Goal: Task Accomplishment & Management: Manage account settings

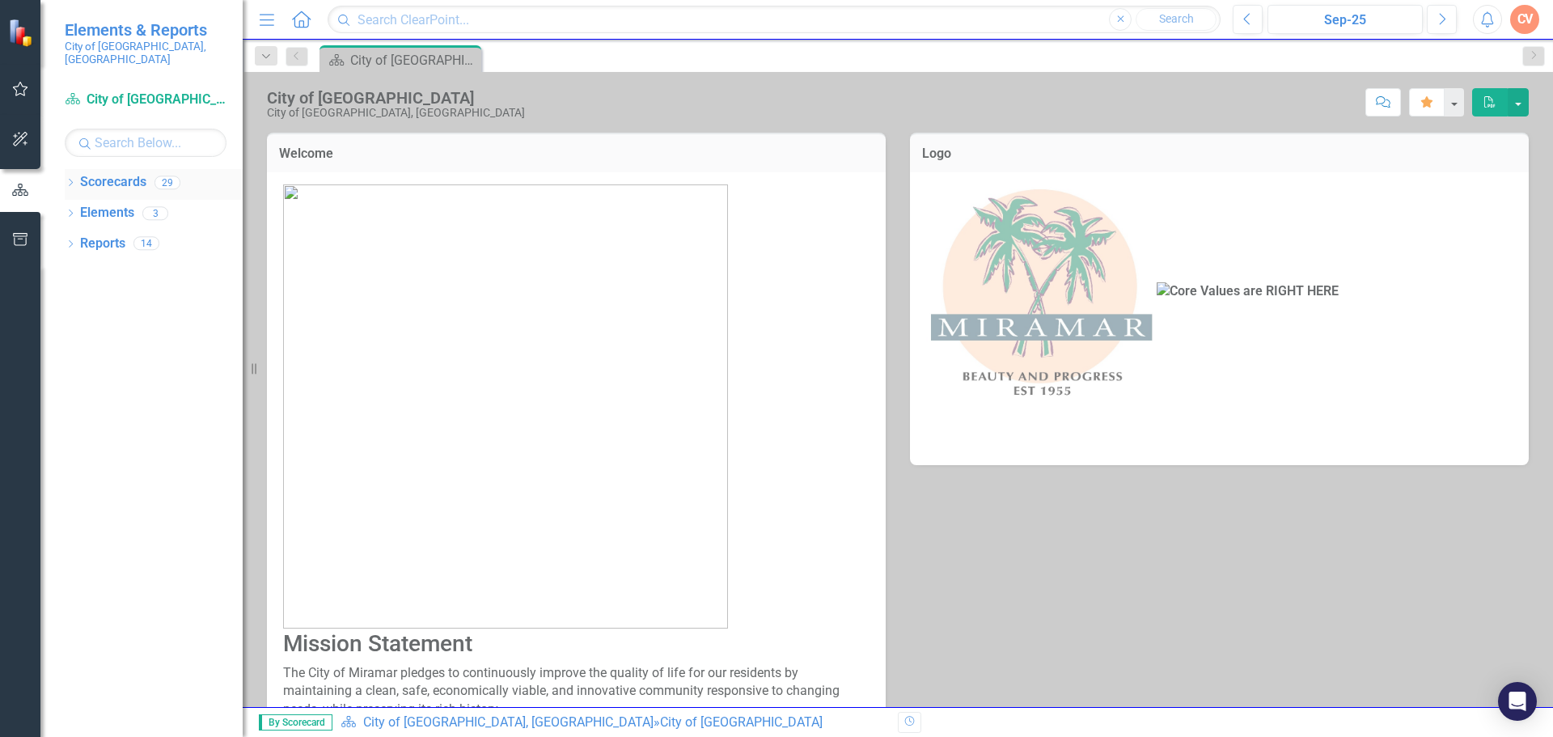
click at [70, 180] on icon "Dropdown" at bounding box center [70, 184] width 11 height 9
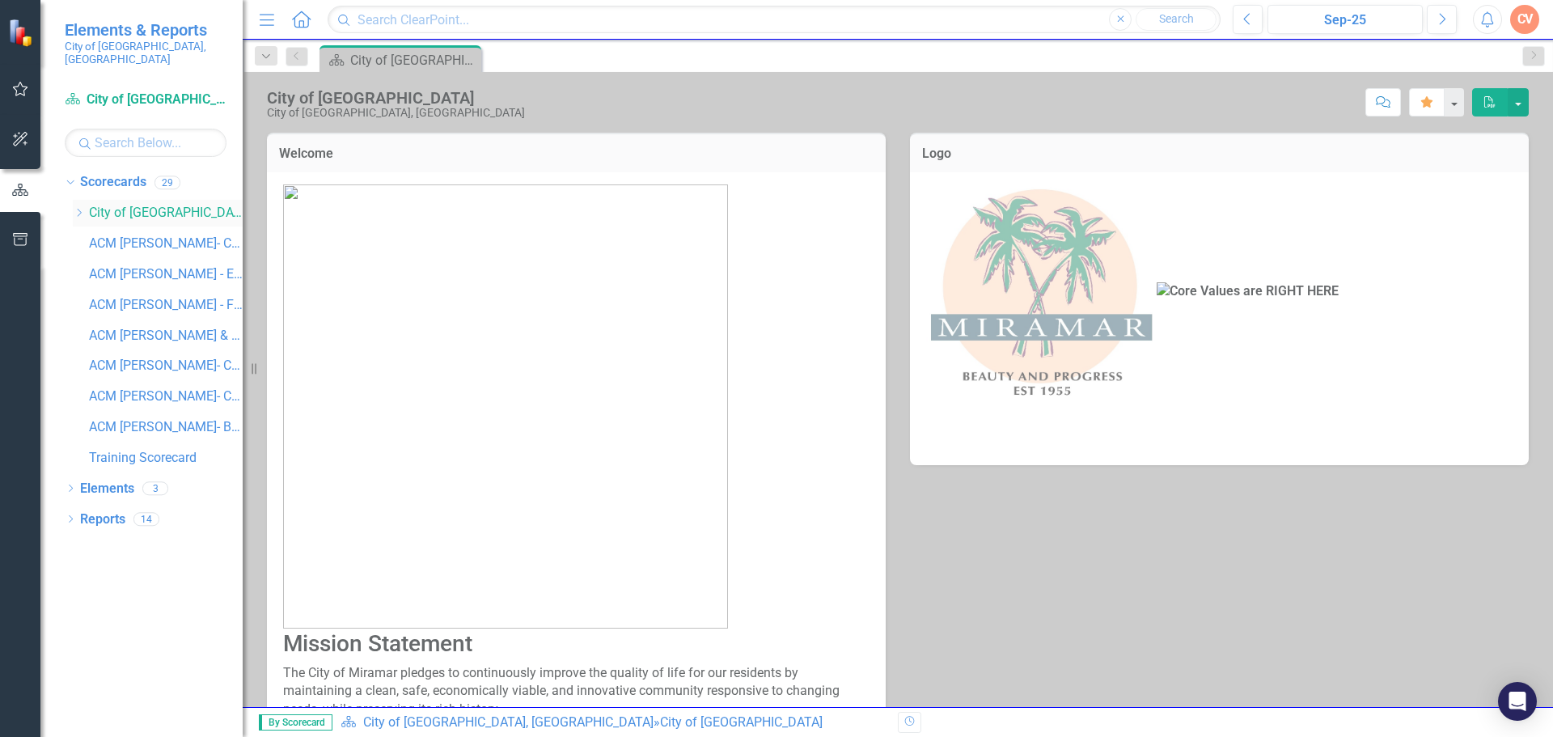
click at [115, 204] on link "City of [GEOGRAPHIC_DATA], [GEOGRAPHIC_DATA]" at bounding box center [166, 213] width 154 height 19
click at [71, 201] on div "Dropdown Scorecards 29 Dropdown City of [GEOGRAPHIC_DATA], [GEOGRAPHIC_DATA] Bu…" at bounding box center [154, 322] width 178 height 306
click at [78, 208] on icon "Dropdown" at bounding box center [79, 213] width 12 height 10
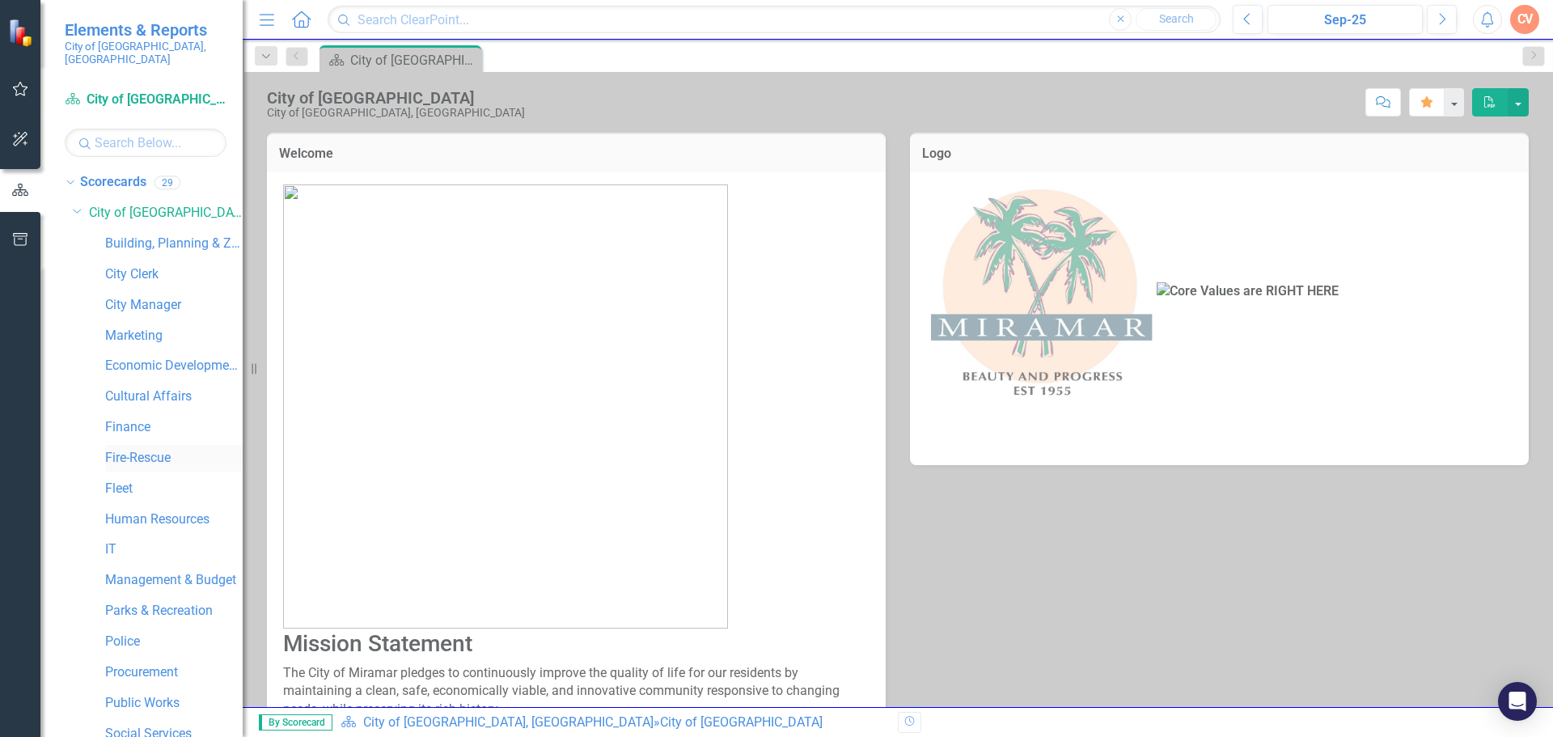
click at [127, 449] on link "Fire-Rescue" at bounding box center [173, 458] width 137 height 19
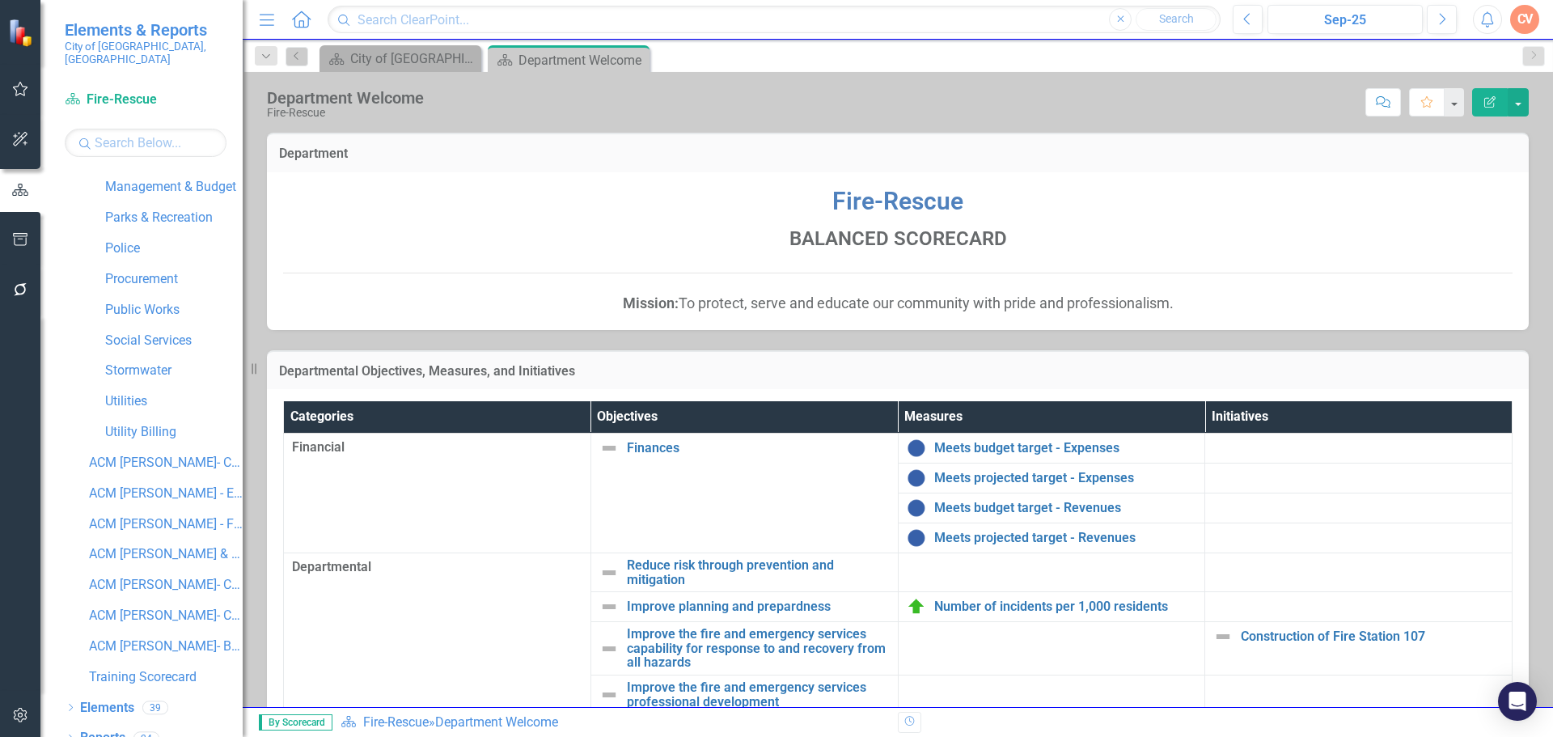
scroll to position [399, 0]
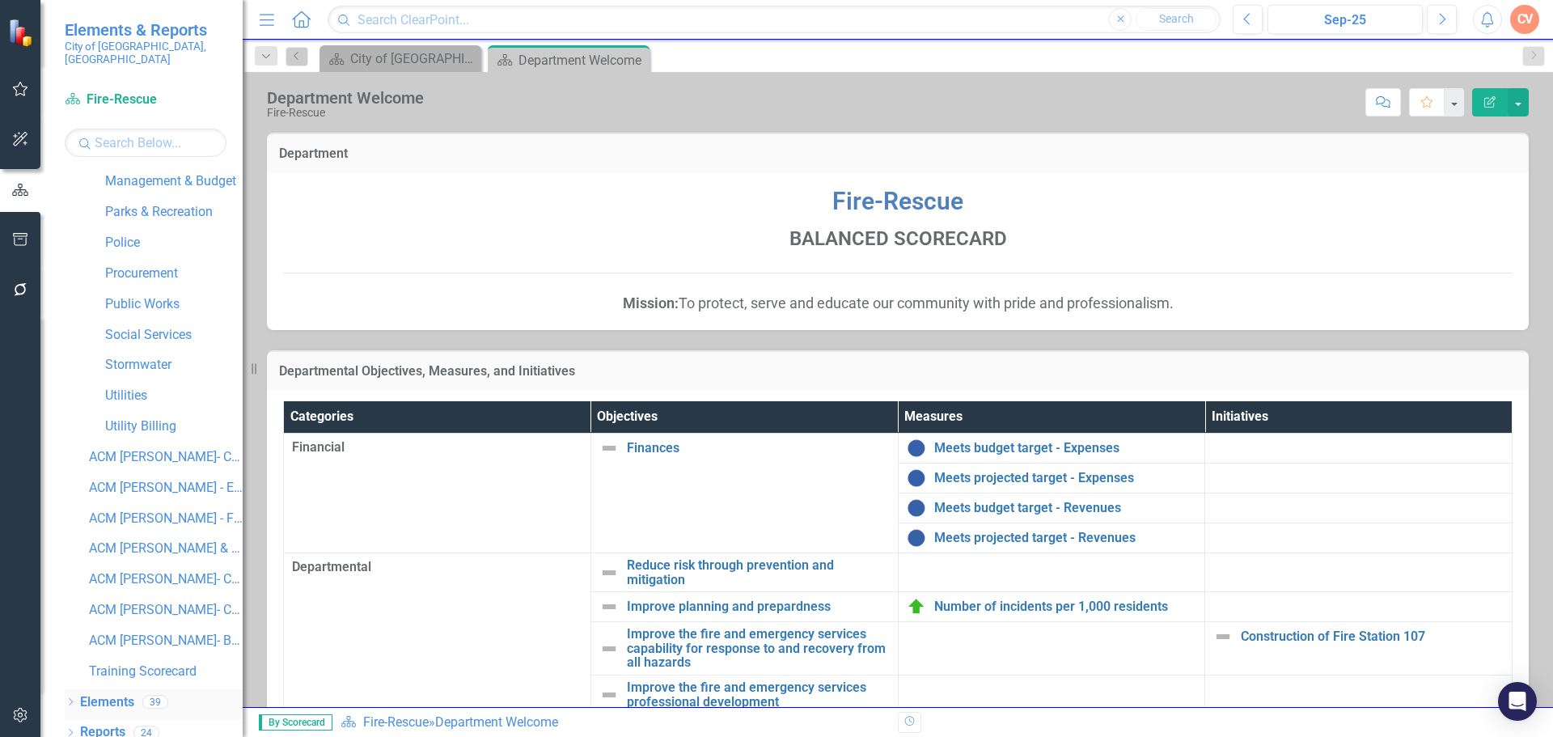
click at [70, 699] on icon "Dropdown" at bounding box center [70, 703] width 11 height 9
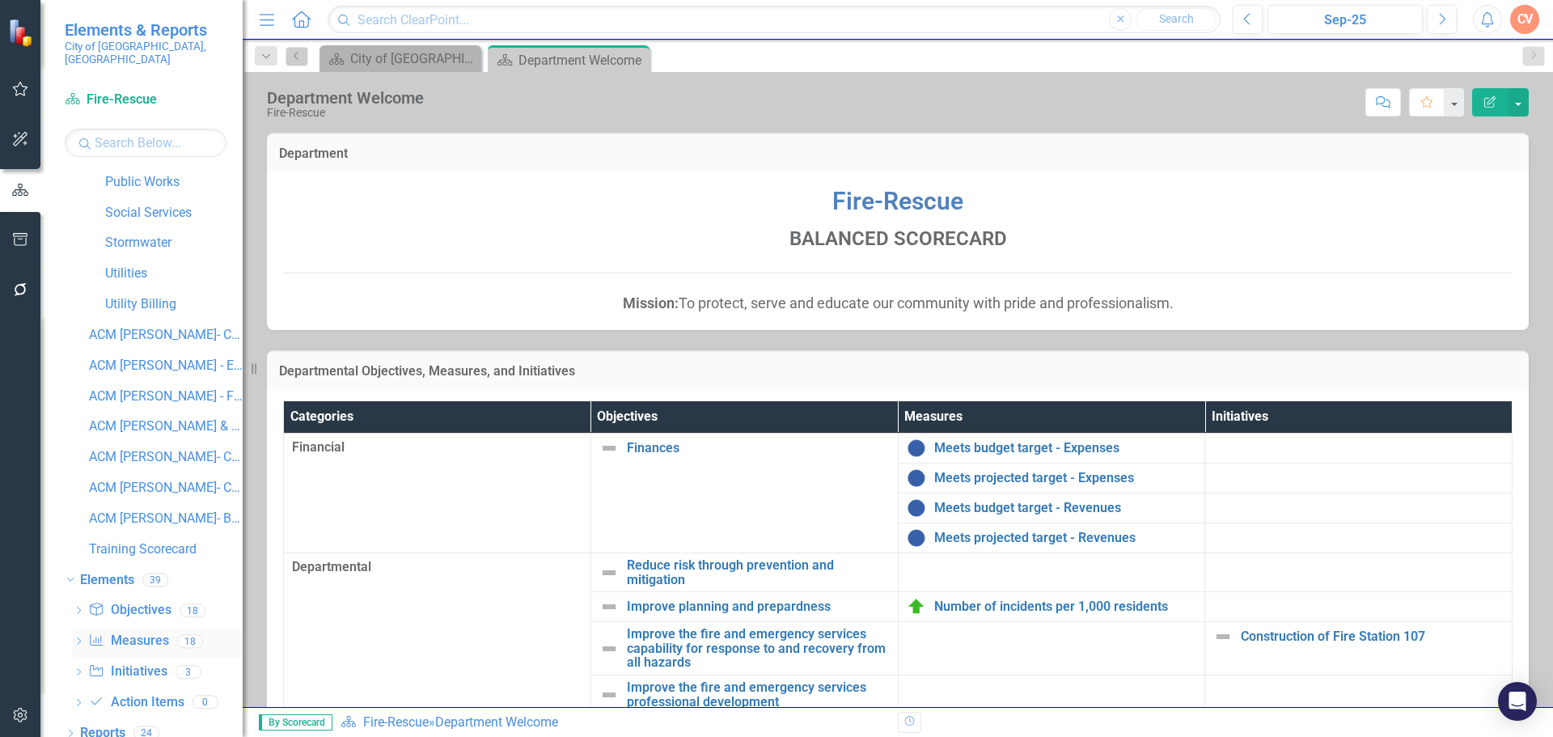
click at [79, 637] on icon at bounding box center [79, 640] width 4 height 7
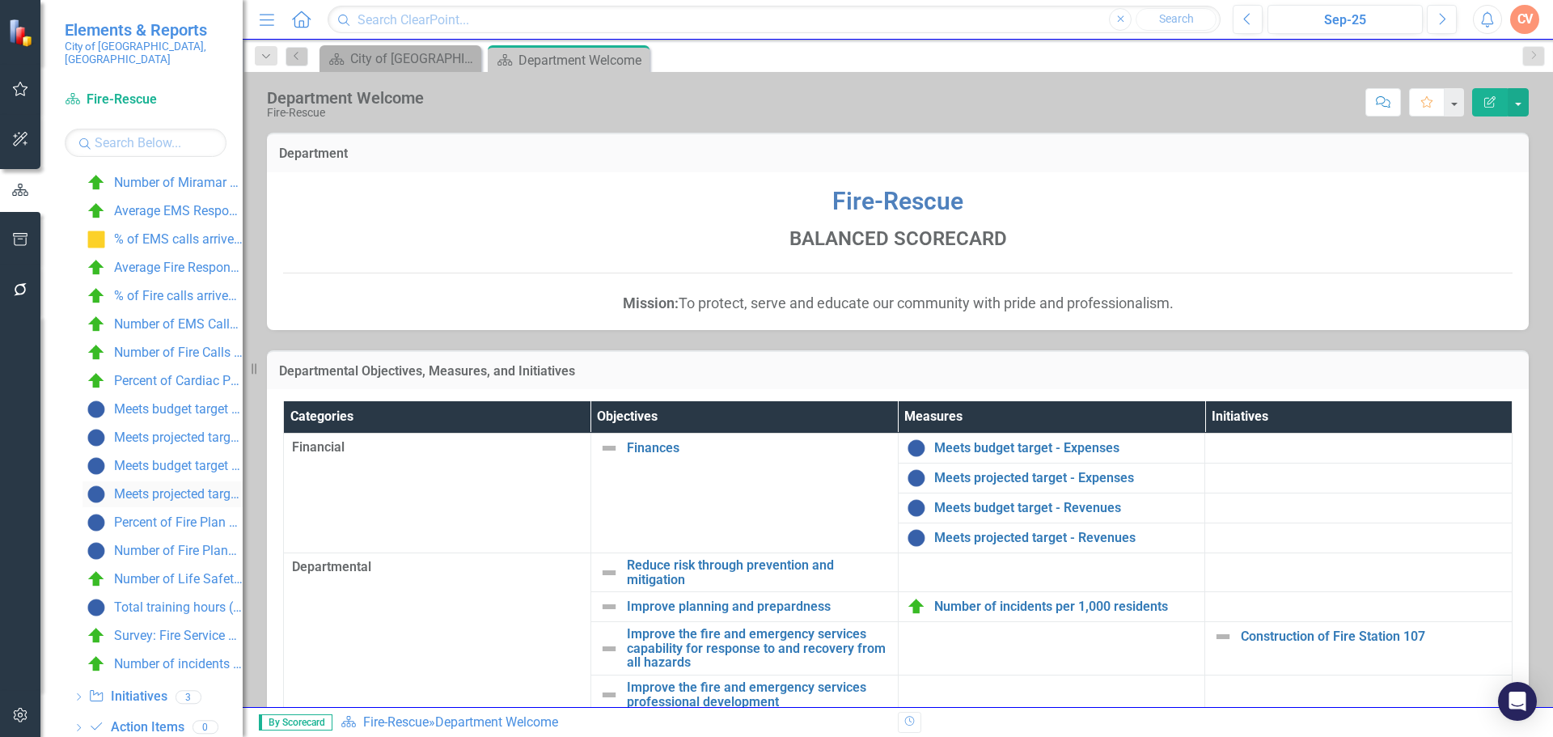
scroll to position [1030, 0]
click at [121, 575] on div "Total training hours (248 per FF/PM)" at bounding box center [178, 582] width 129 height 15
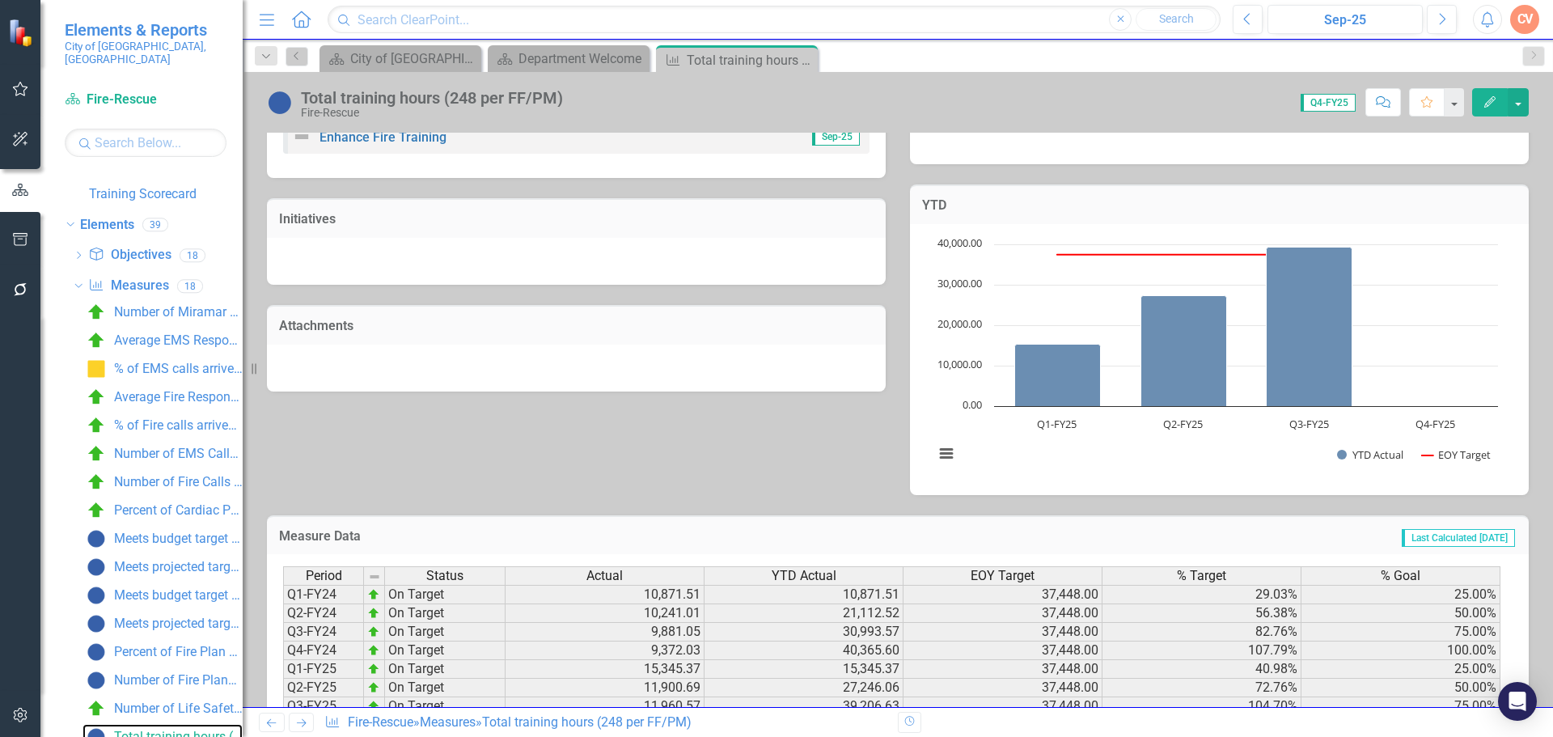
scroll to position [457, 0]
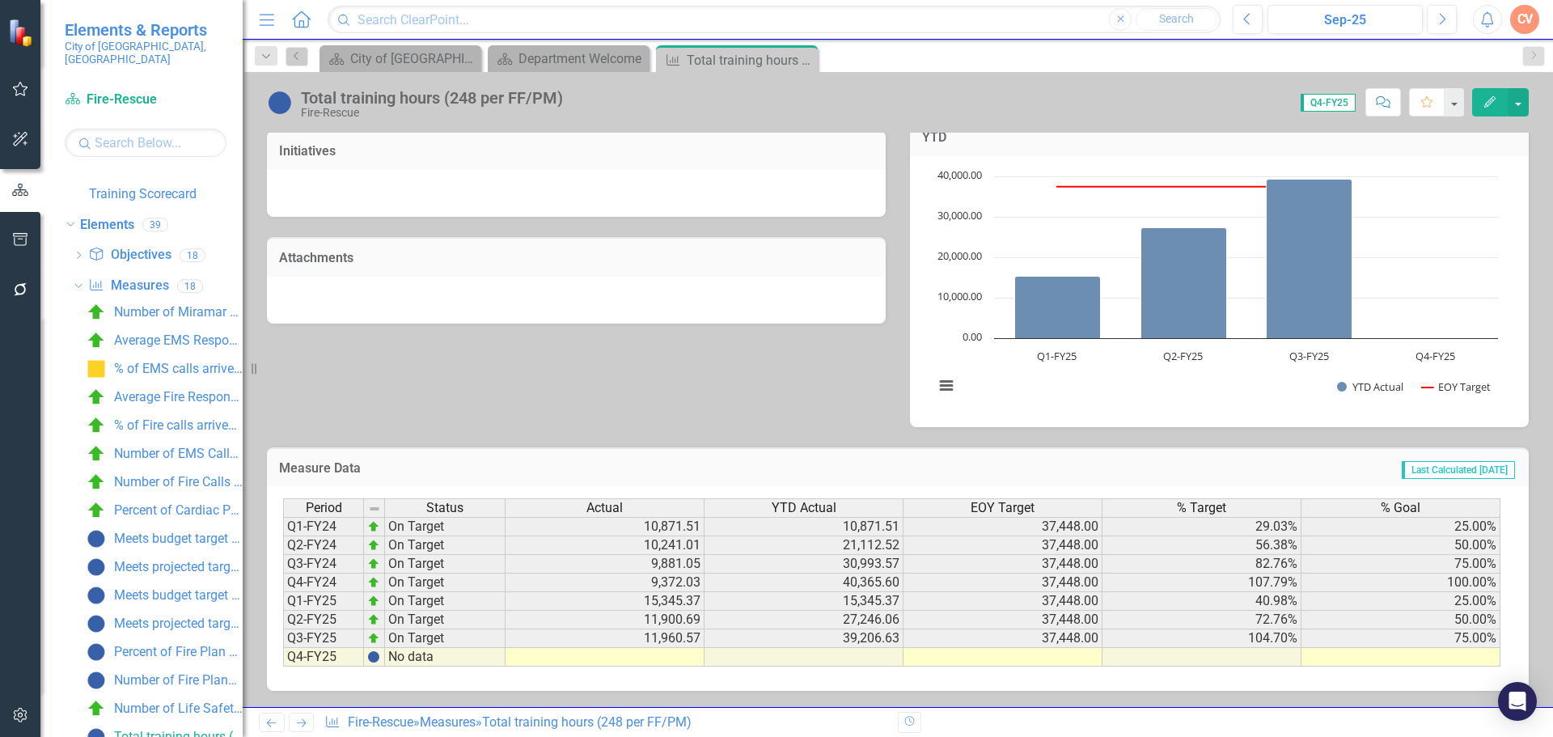
click at [664, 661] on td at bounding box center [605, 657] width 199 height 19
click at [584, 658] on td at bounding box center [605, 657] width 199 height 19
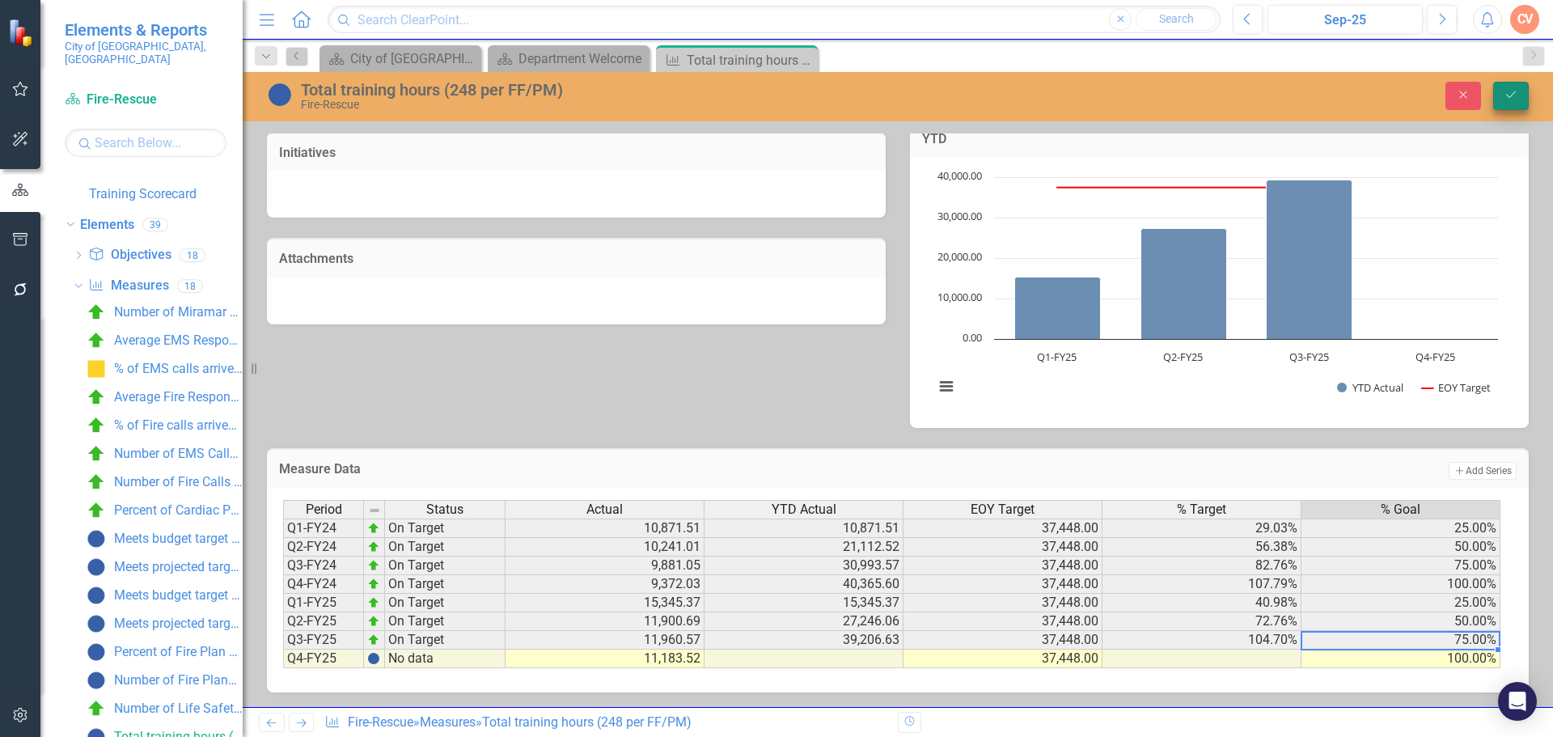
type textarea "100"
click at [1512, 92] on icon "Save" at bounding box center [1511, 94] width 15 height 11
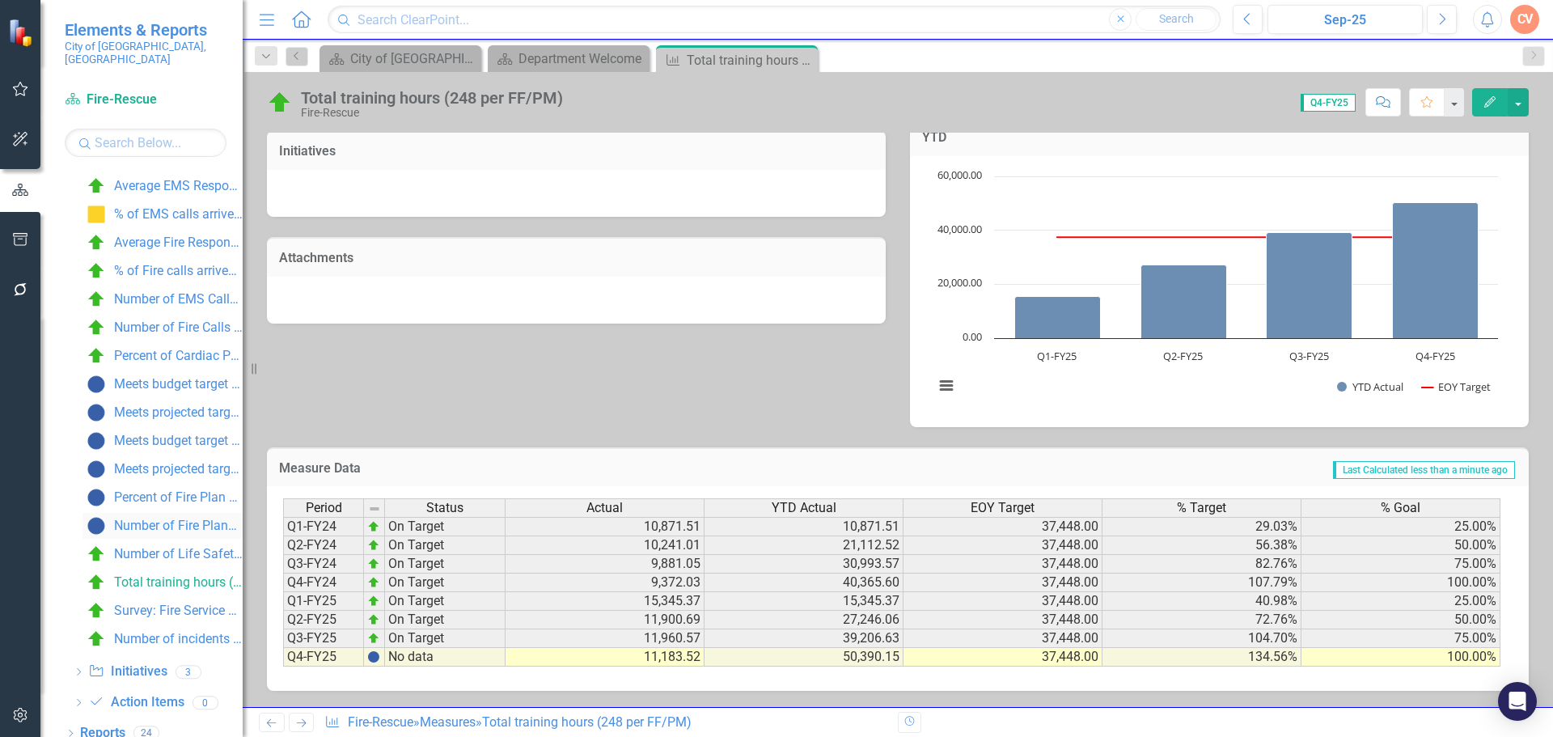
scroll to position [419, 0]
click at [167, 546] on div "Number of Life Safety Inspections" at bounding box center [178, 553] width 129 height 15
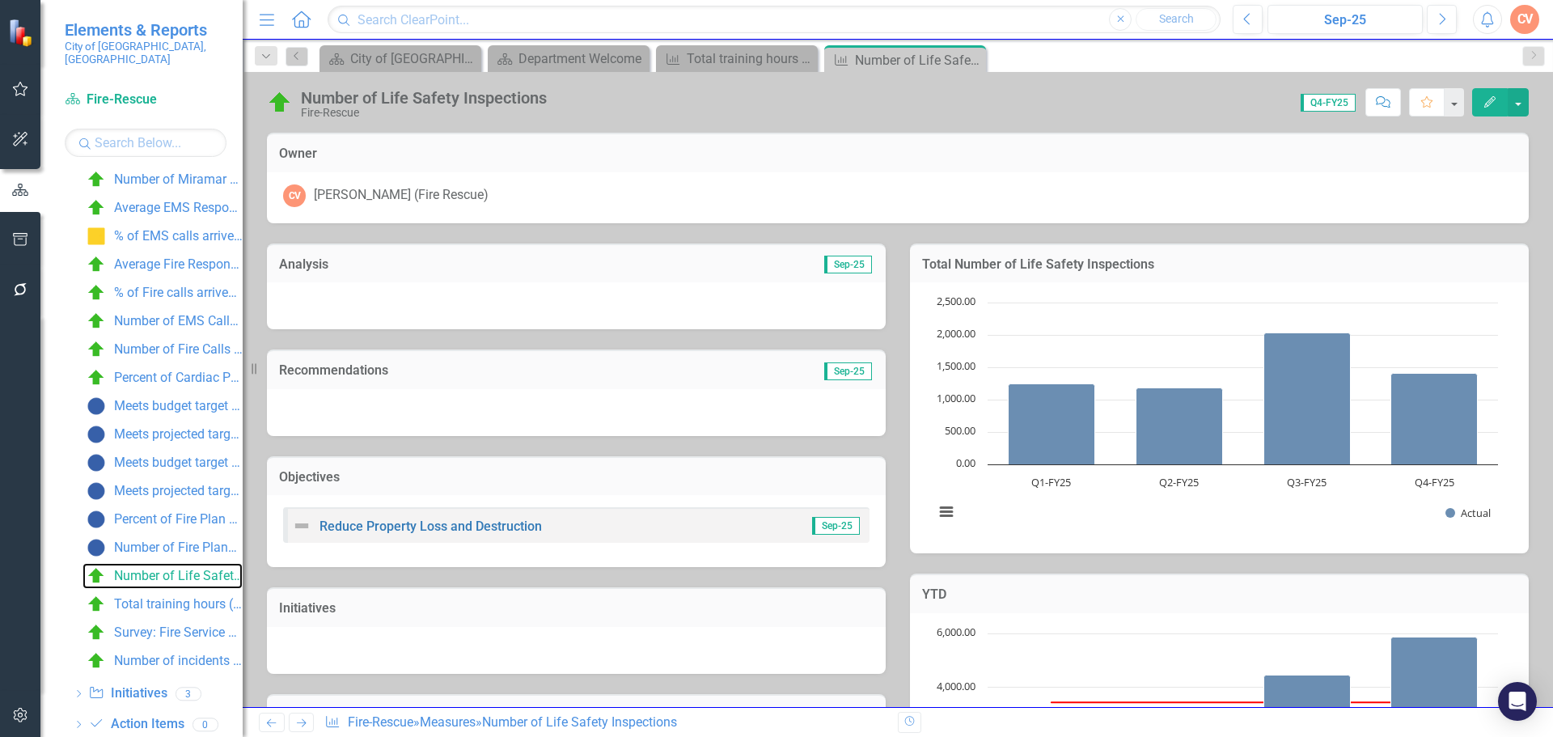
scroll to position [397, 0]
click at [163, 596] on div "Total training hours (248 per FF/PM)" at bounding box center [178, 603] width 129 height 15
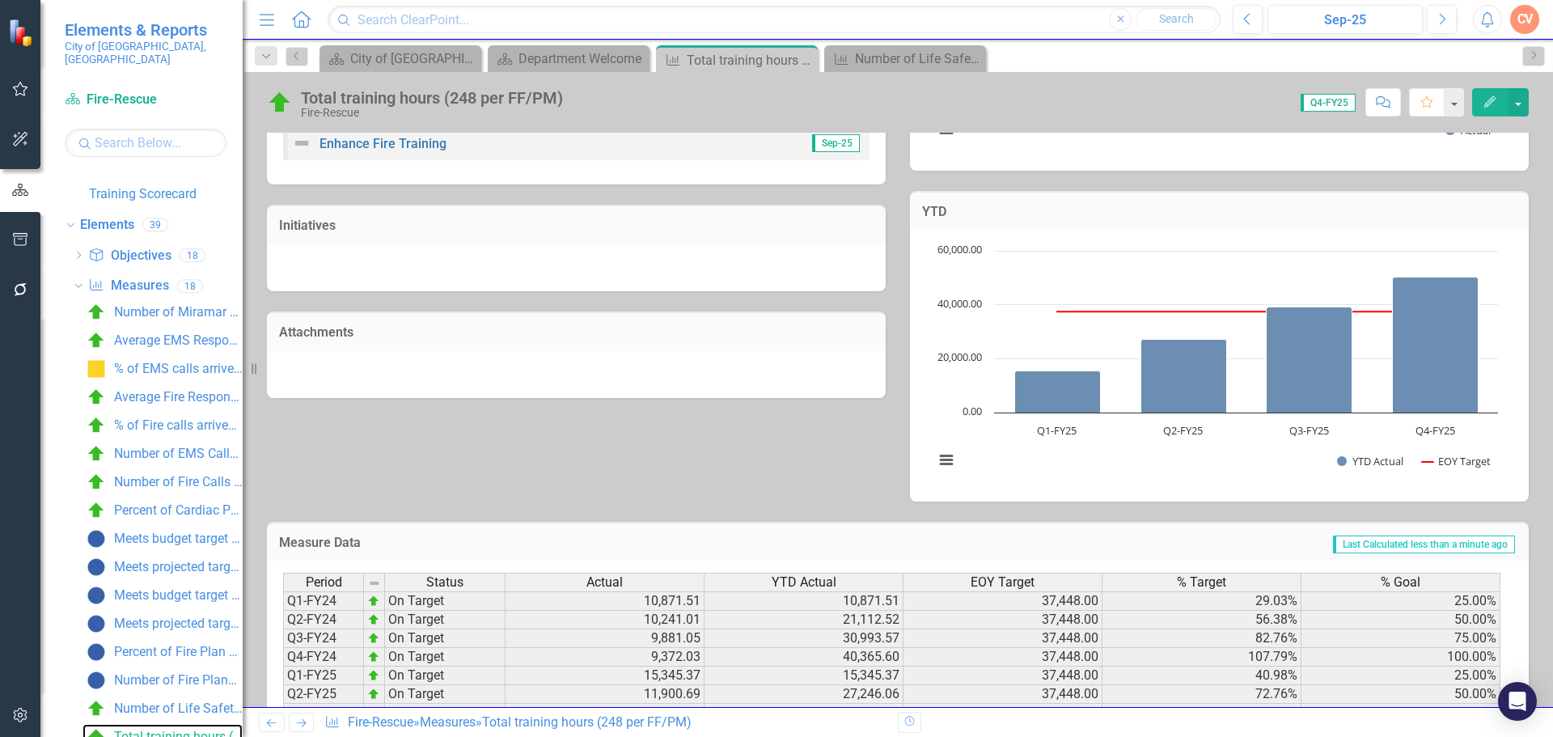
scroll to position [457, 0]
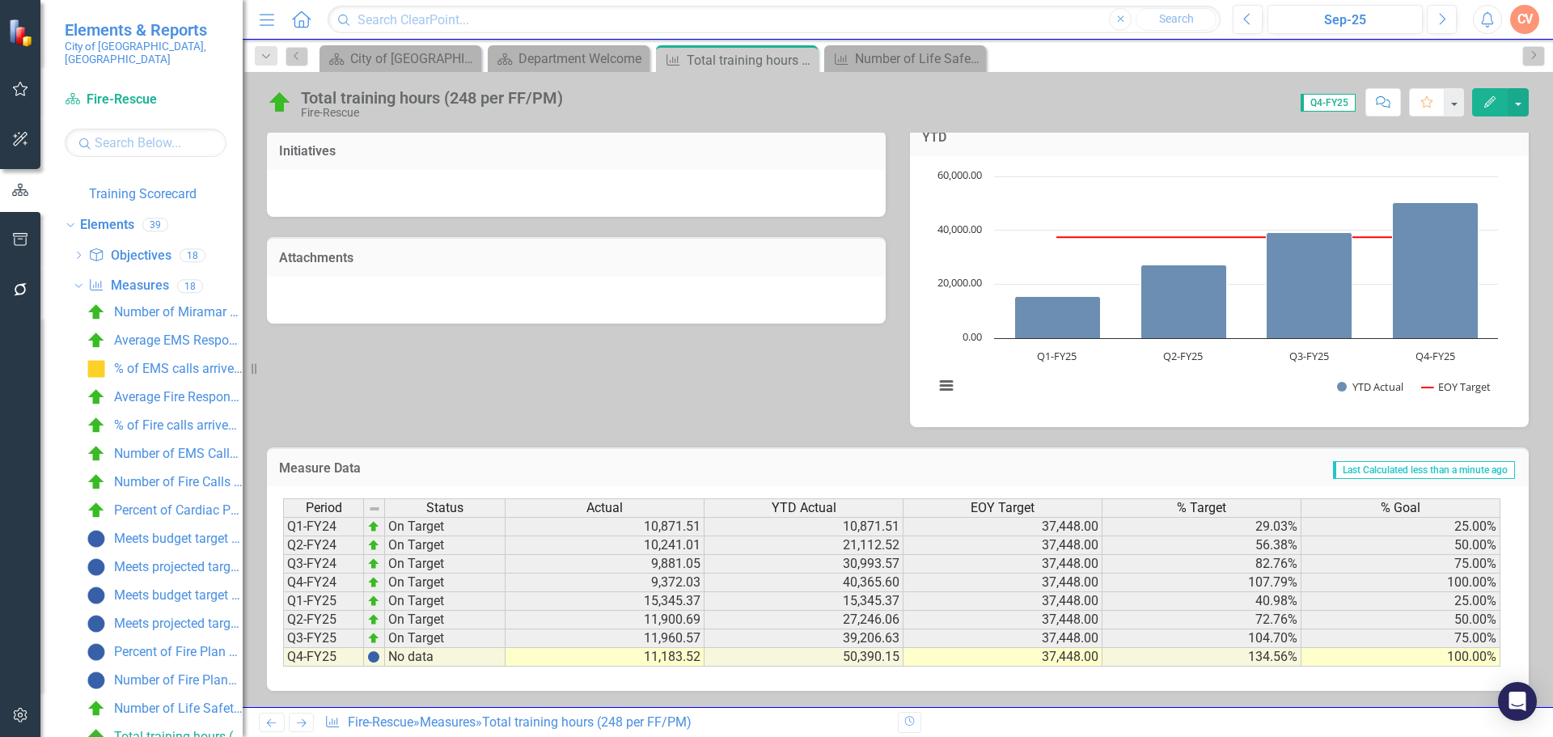
click at [869, 661] on td "50,390.15" at bounding box center [803, 657] width 199 height 19
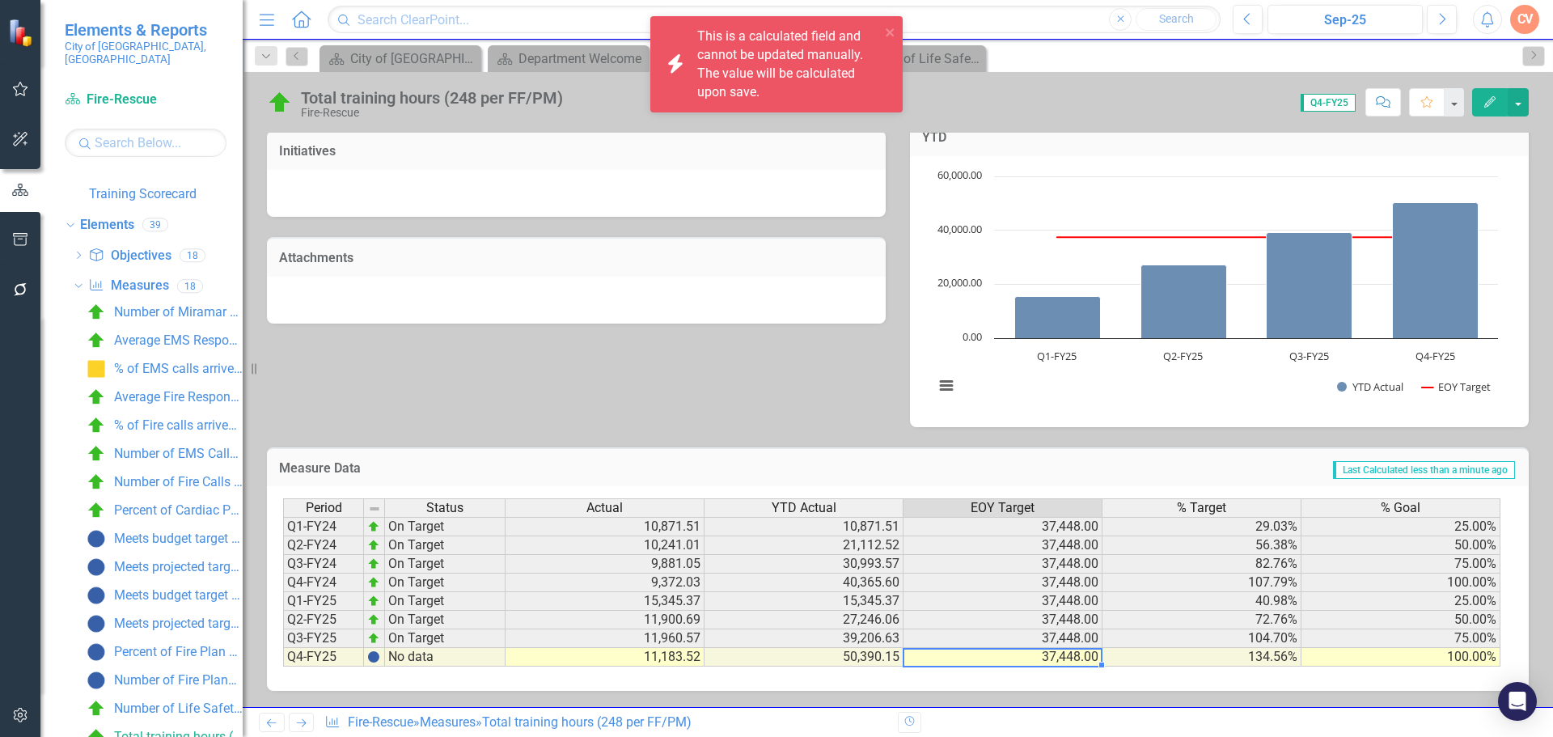
click at [1022, 650] on td "37,448.00" at bounding box center [1002, 657] width 199 height 19
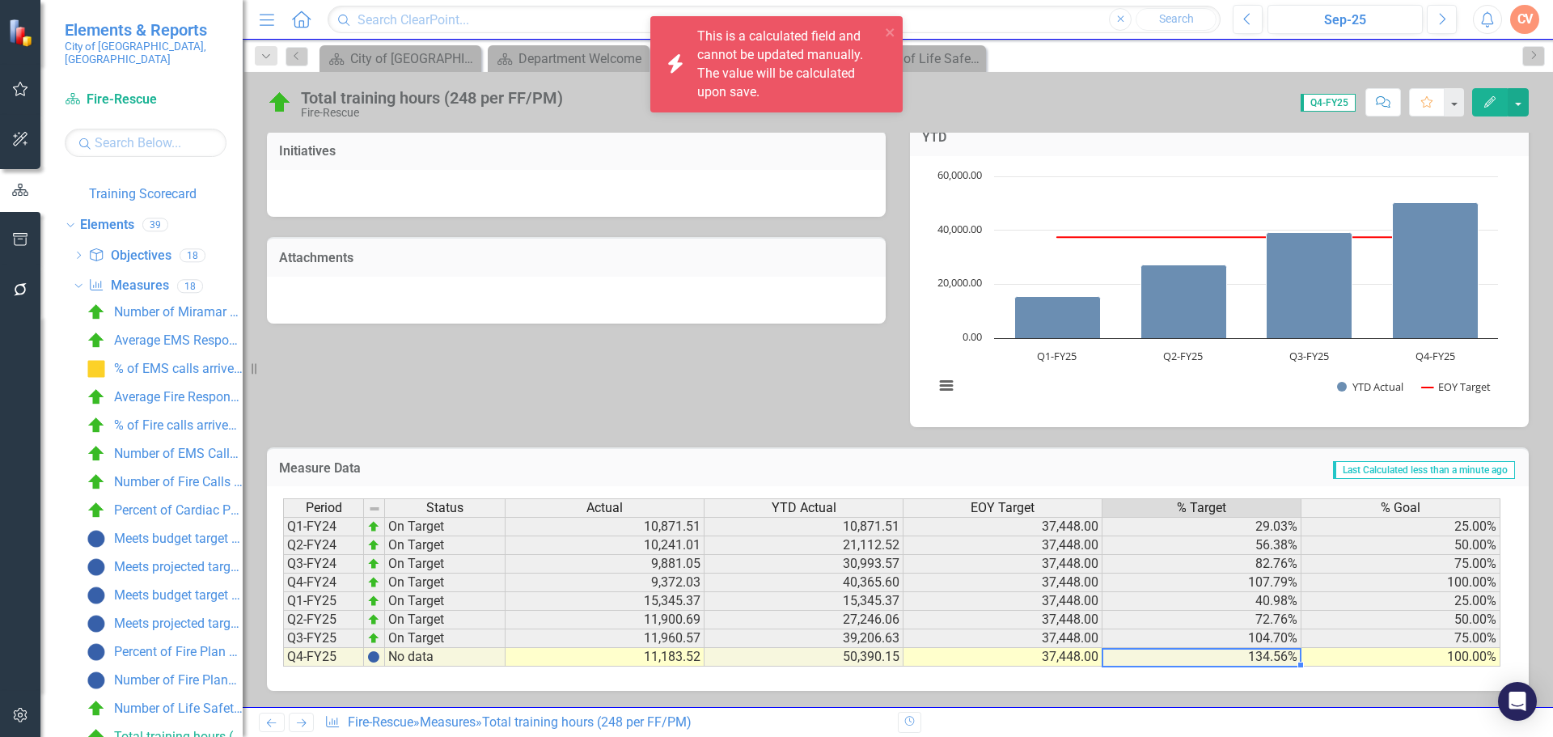
click at [1242, 658] on td "134.56%" at bounding box center [1201, 657] width 199 height 19
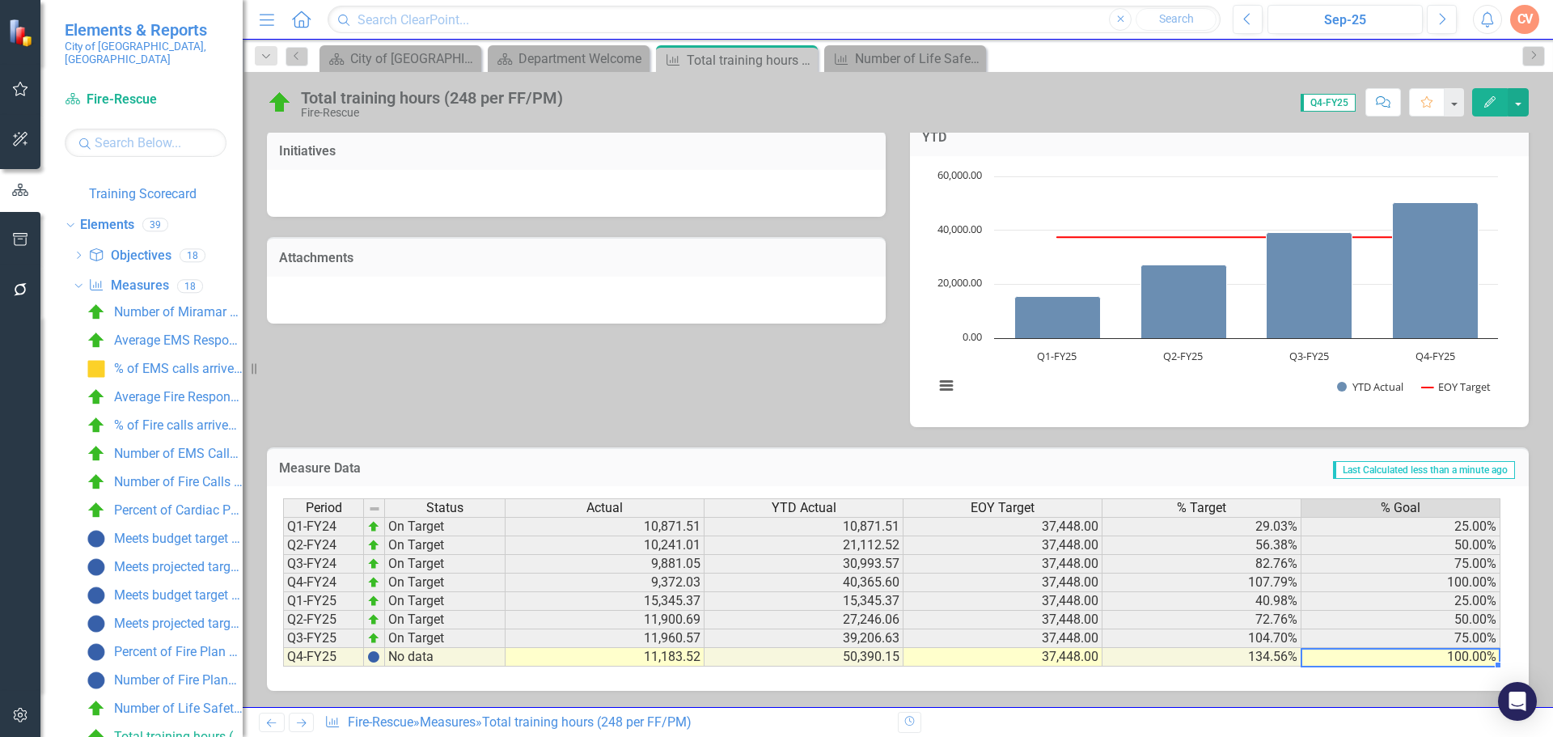
click at [1378, 657] on td "100.00%" at bounding box center [1400, 657] width 199 height 19
click at [939, 602] on td "37,448.00" at bounding box center [1002, 601] width 199 height 19
click at [157, 362] on div "% of EMS calls arrived in 6 minutes or less" at bounding box center [178, 369] width 129 height 15
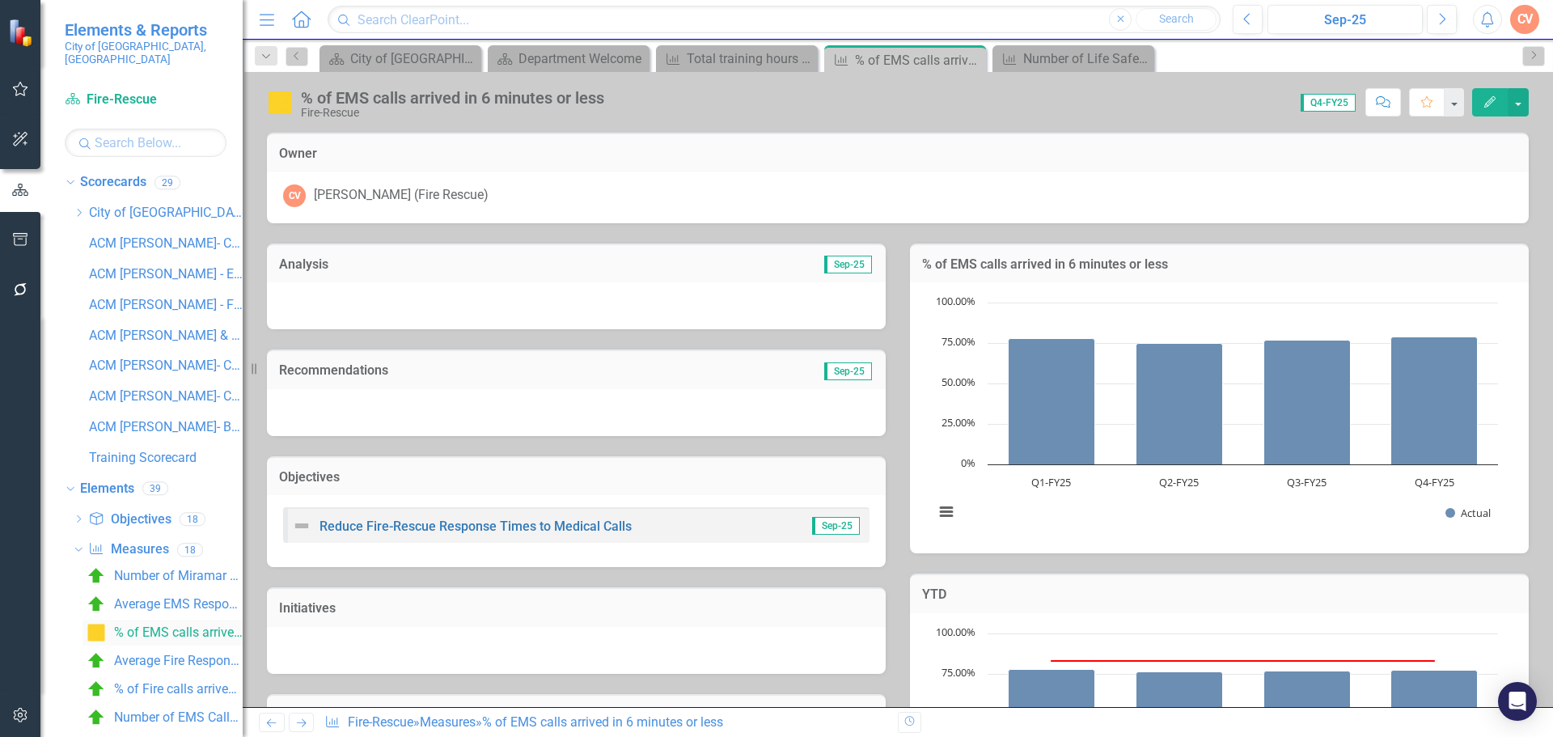
scroll to position [162, 0]
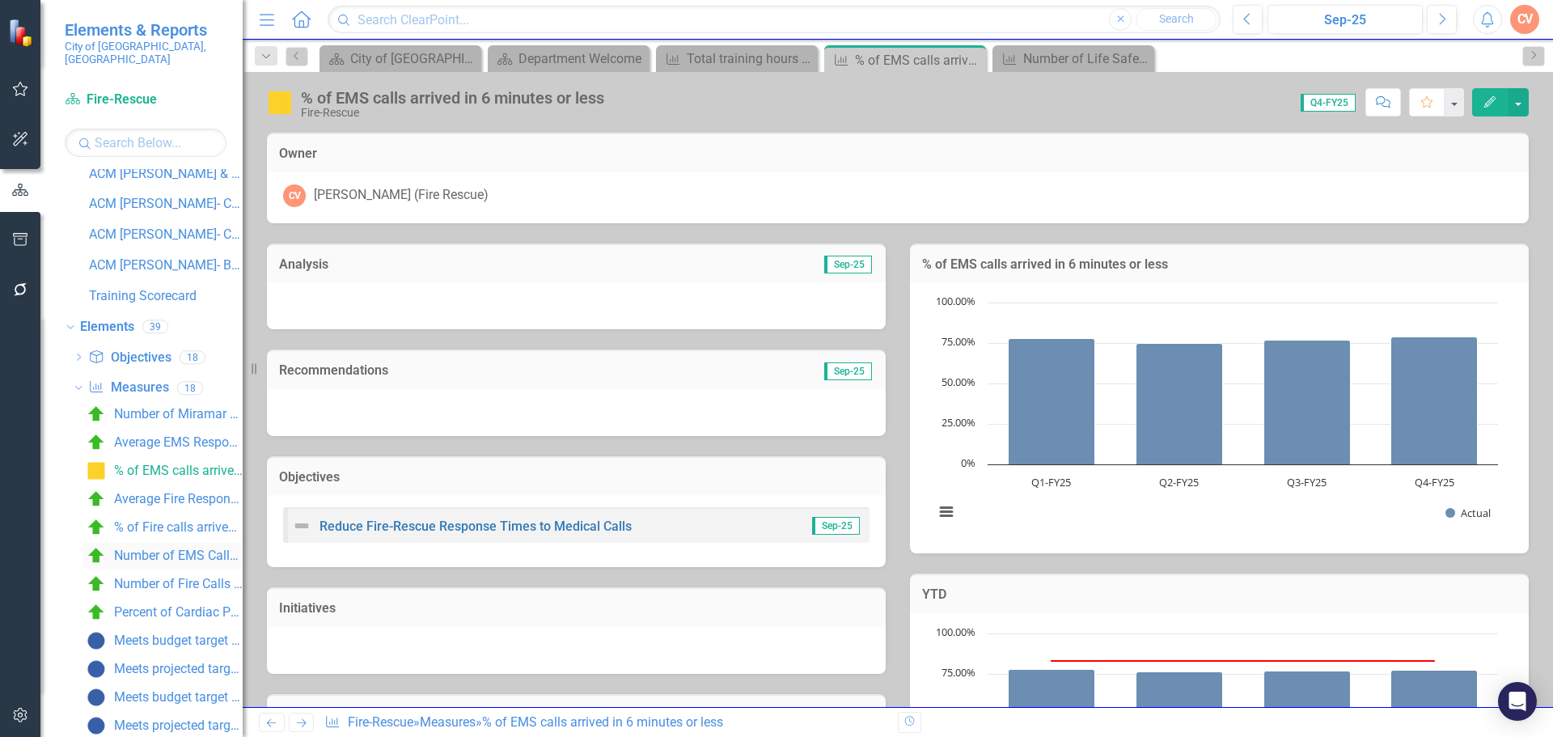
click at [158, 548] on div "Number of EMS Calls Responded to" at bounding box center [178, 555] width 129 height 15
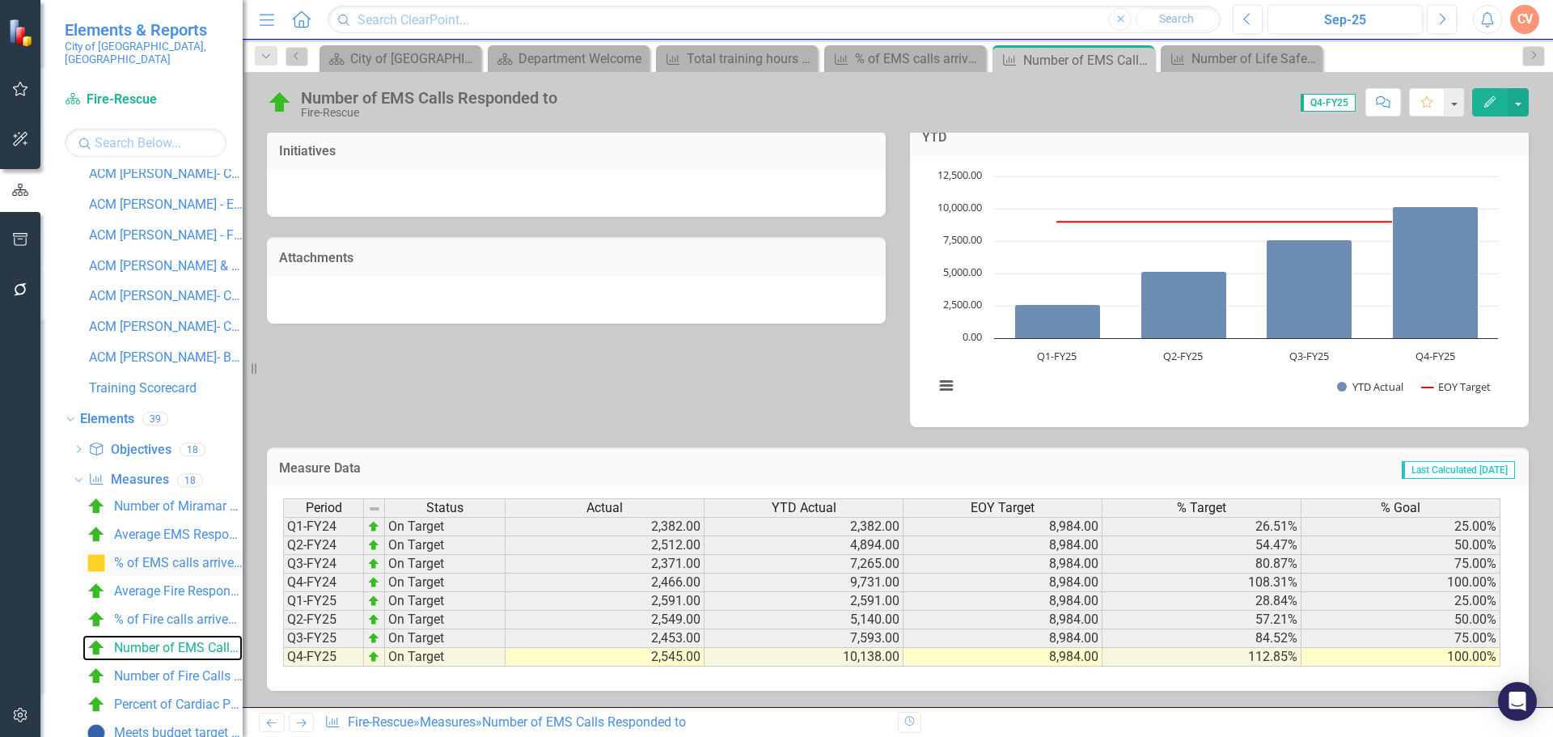
scroll to position [162, 0]
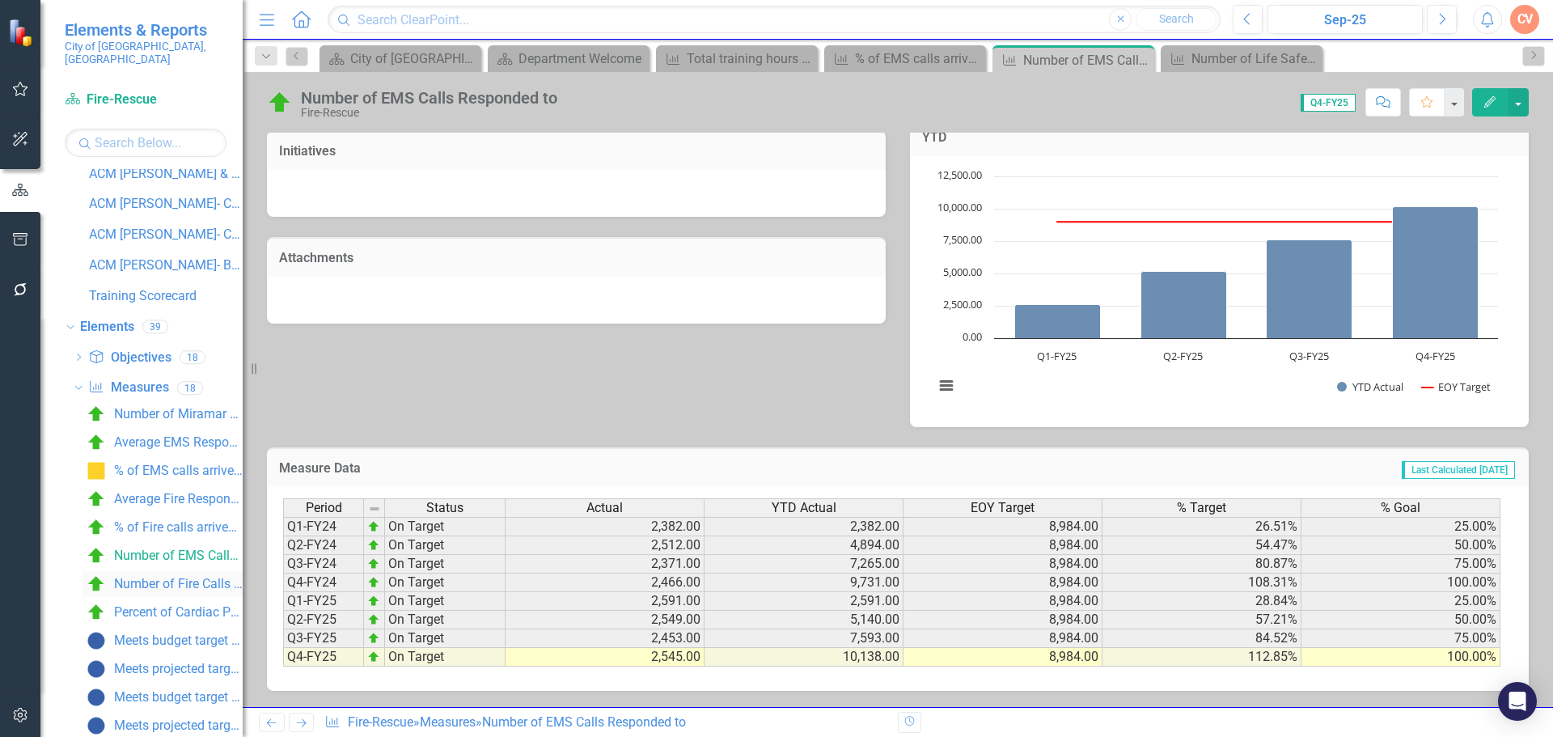
click at [185, 577] on div "Number of Fire Calls Responded to" at bounding box center [178, 584] width 129 height 15
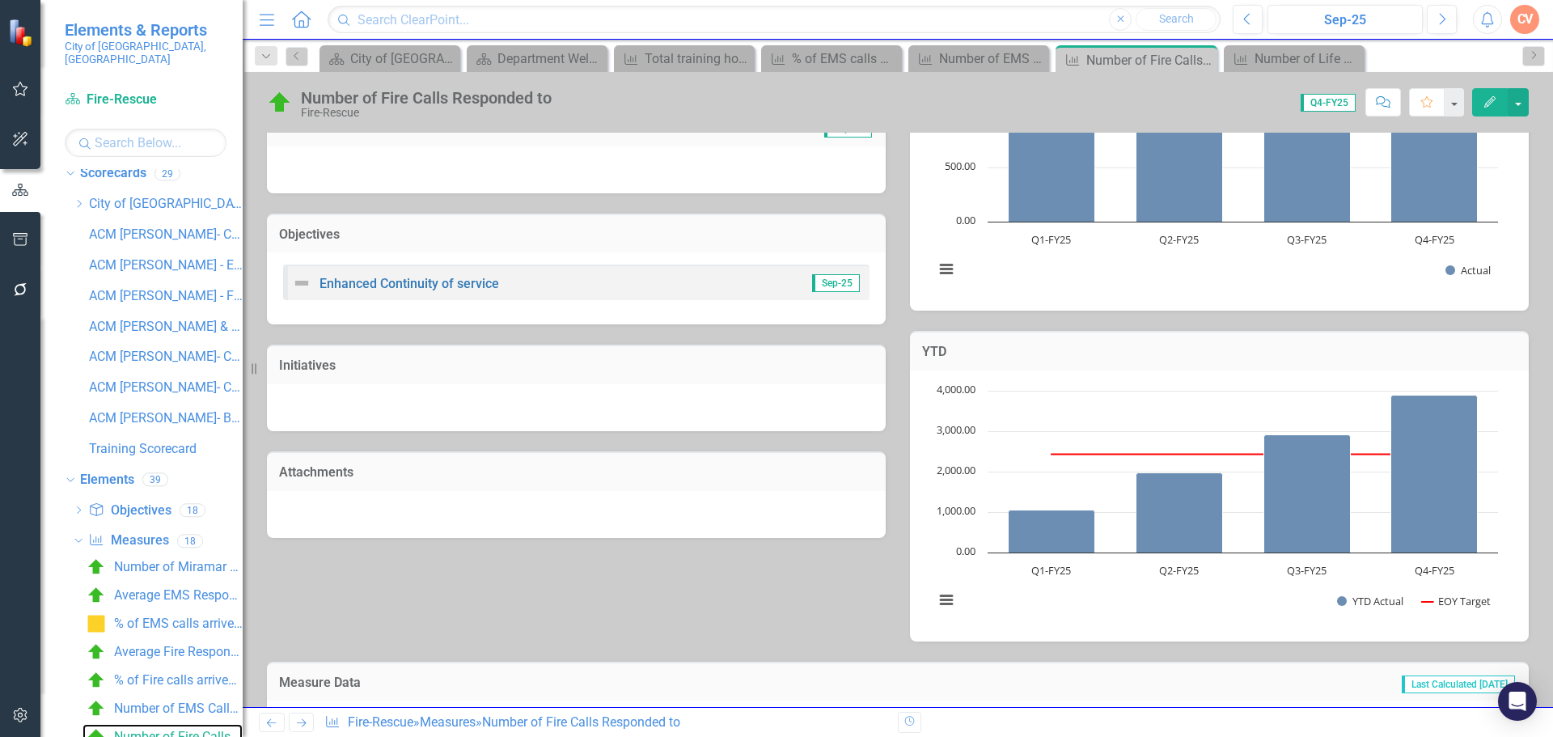
scroll to position [457, 0]
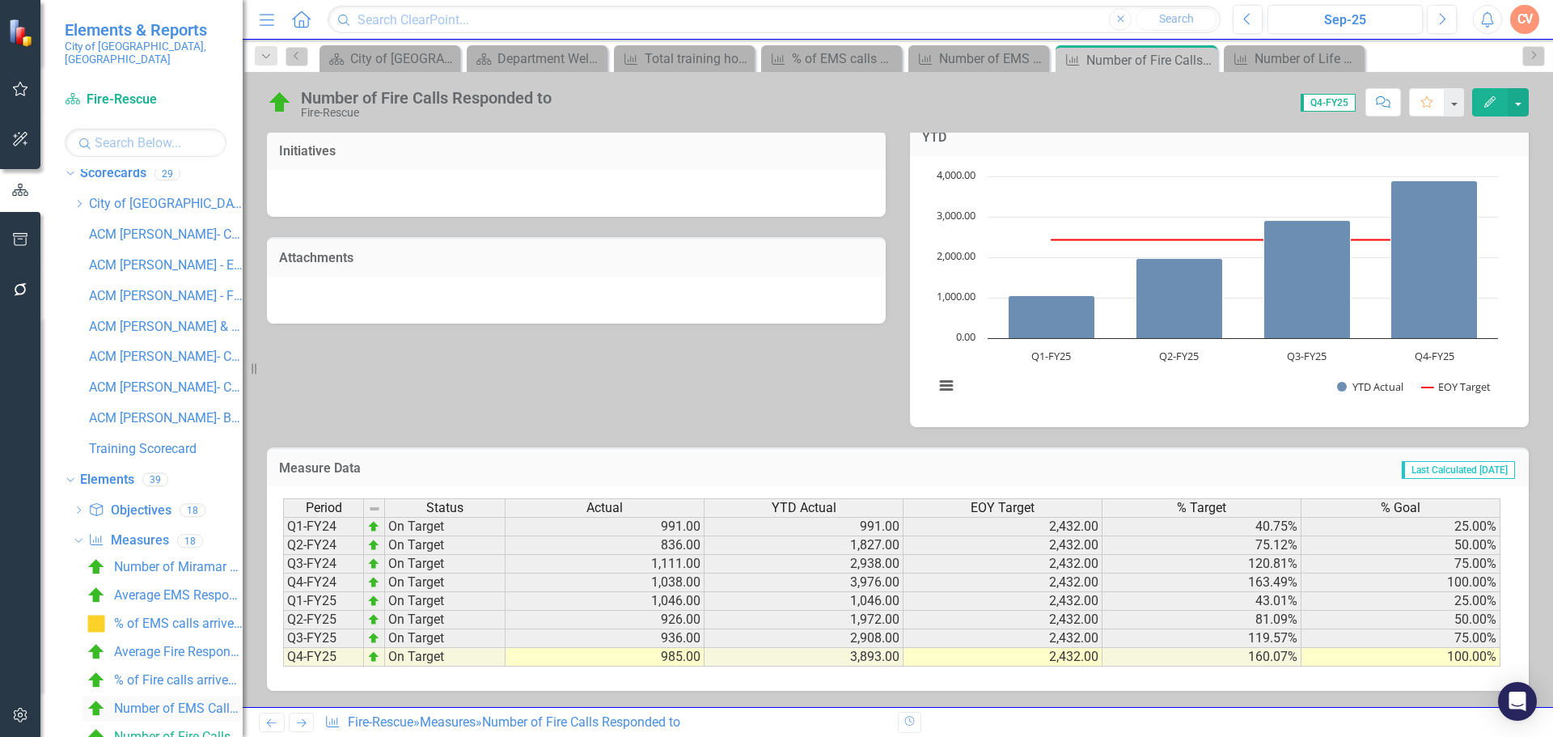
click at [160, 701] on div "Number of EMS Calls Responded to" at bounding box center [178, 708] width 129 height 15
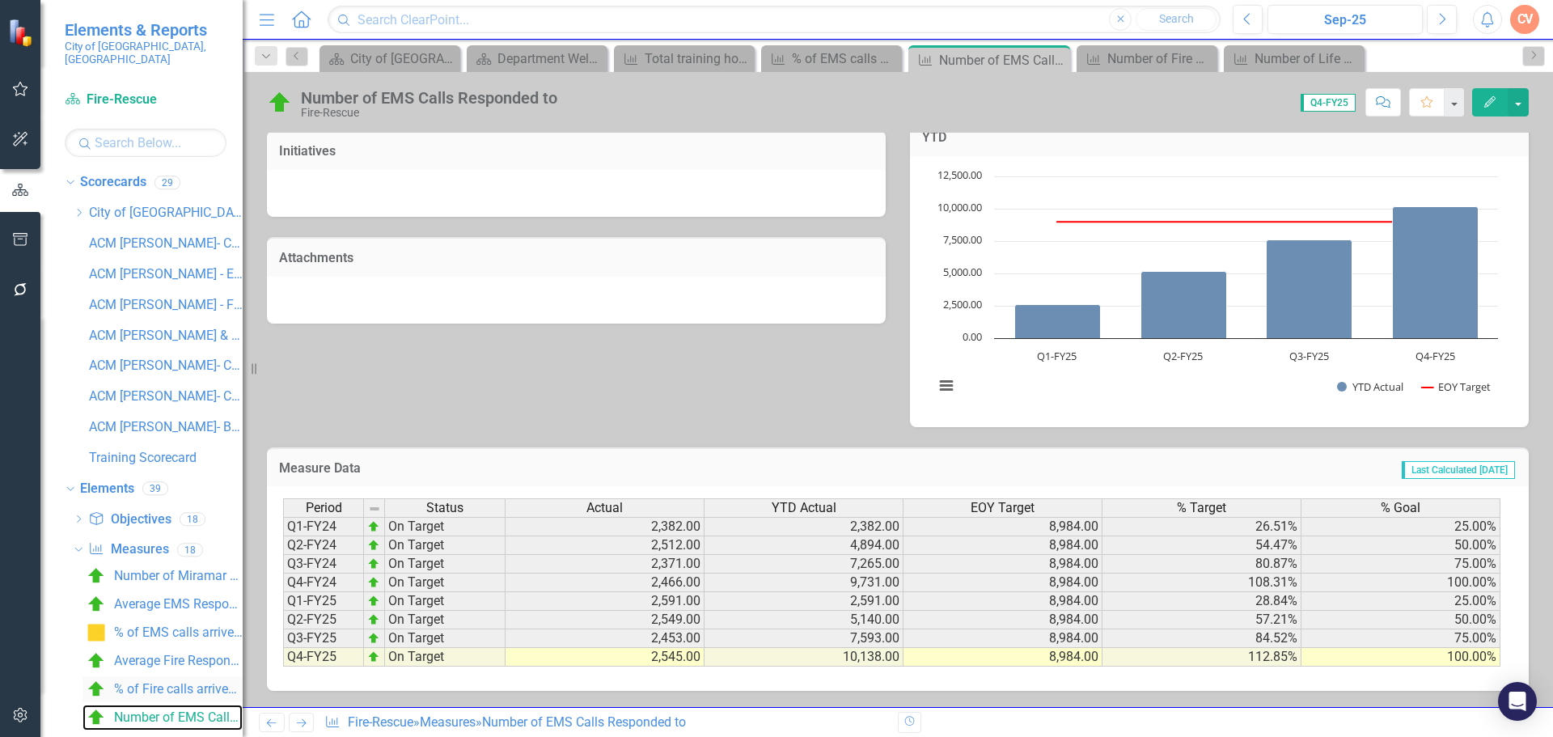
scroll to position [81, 0]
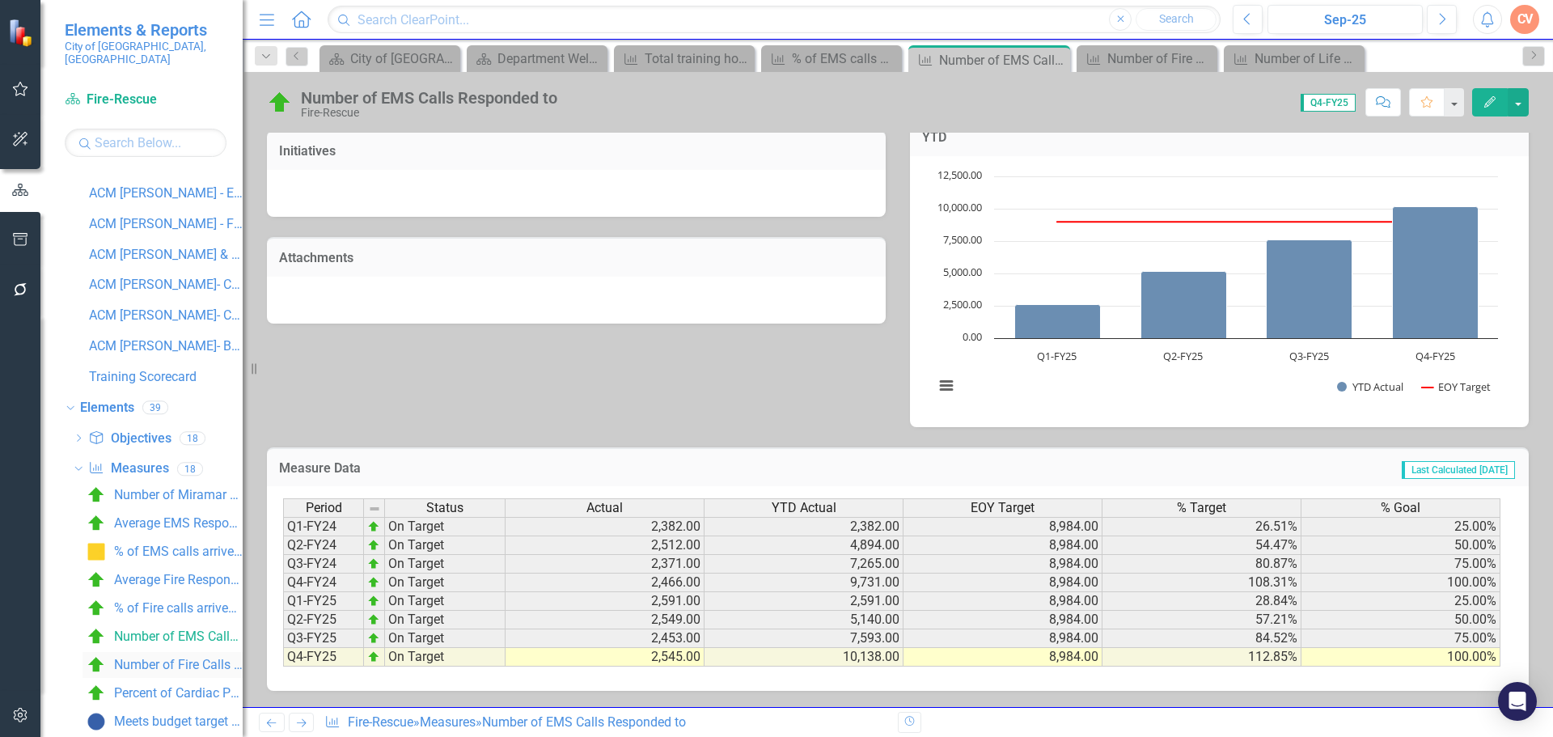
click at [137, 658] on div "Number of Fire Calls Responded to" at bounding box center [178, 665] width 129 height 15
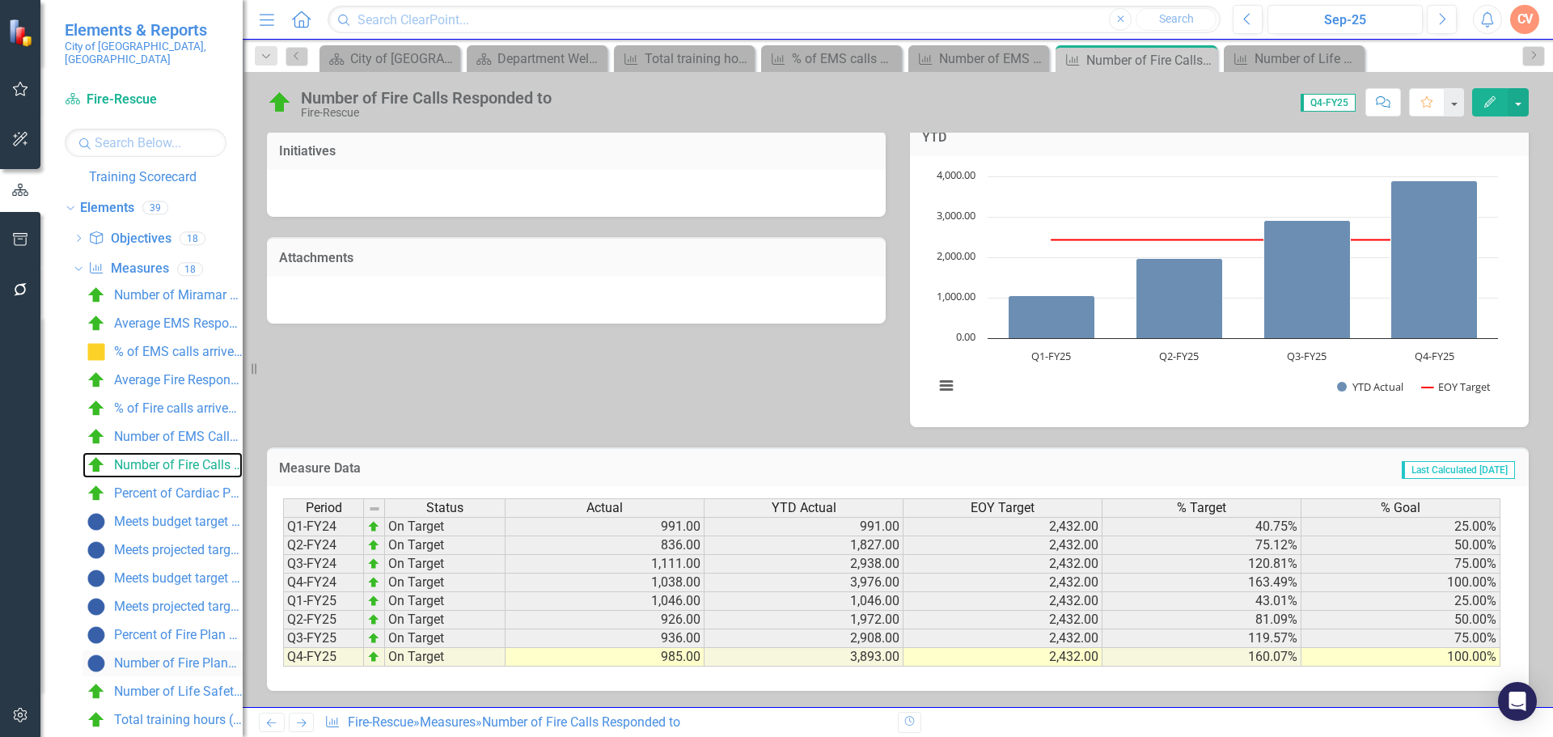
scroll to position [90, 0]
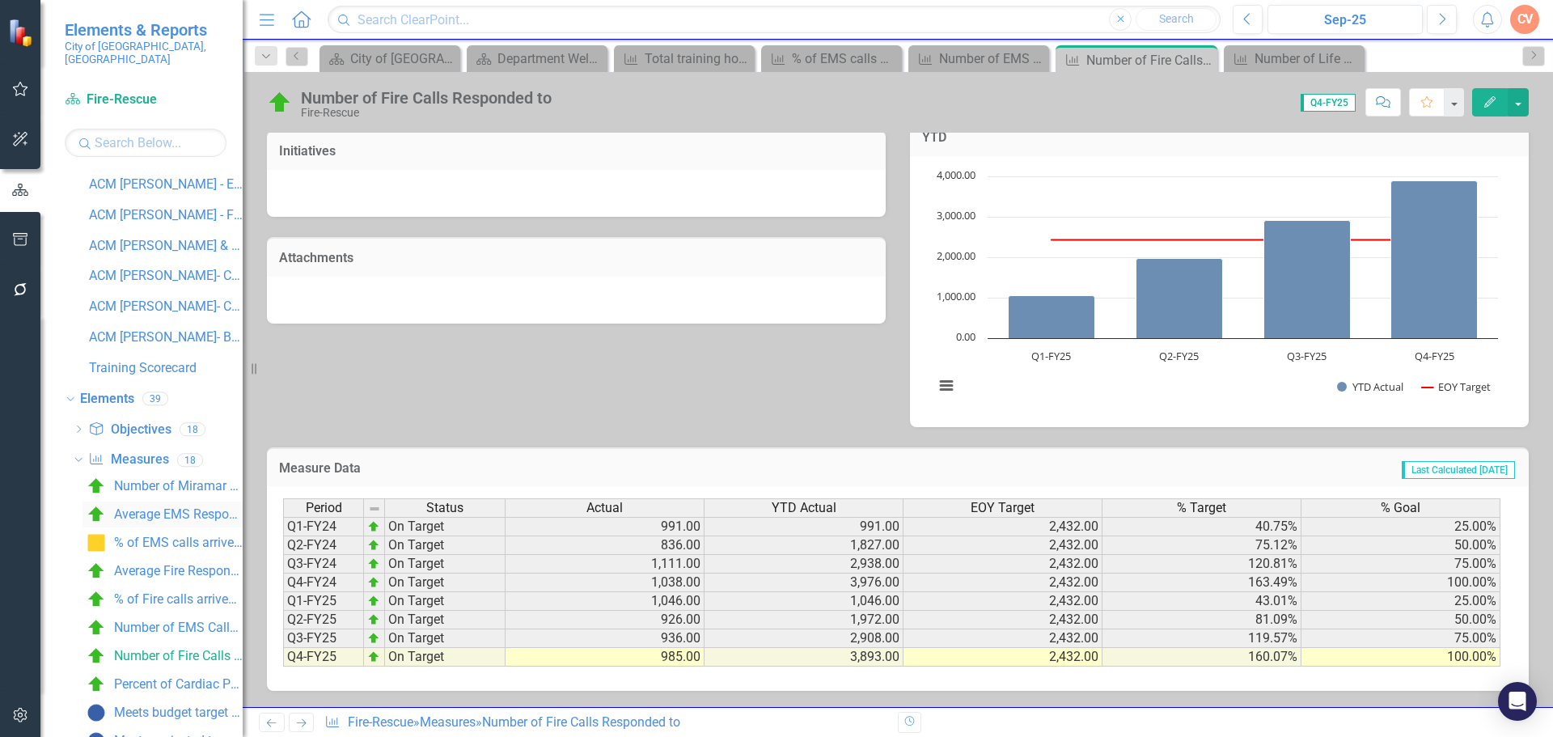
click at [142, 507] on div "Average EMS Response Times (in minutes)" at bounding box center [178, 514] width 129 height 15
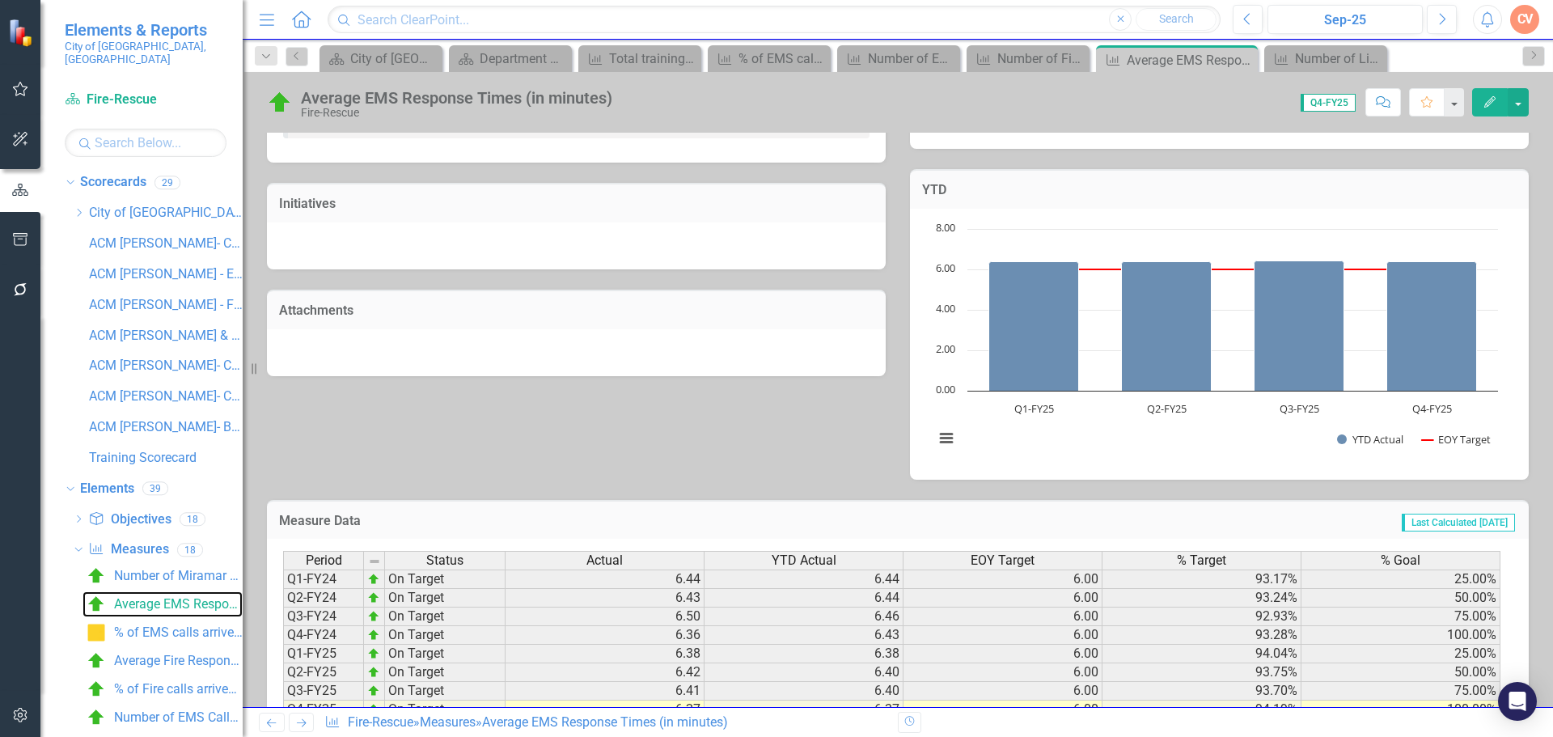
scroll to position [457, 0]
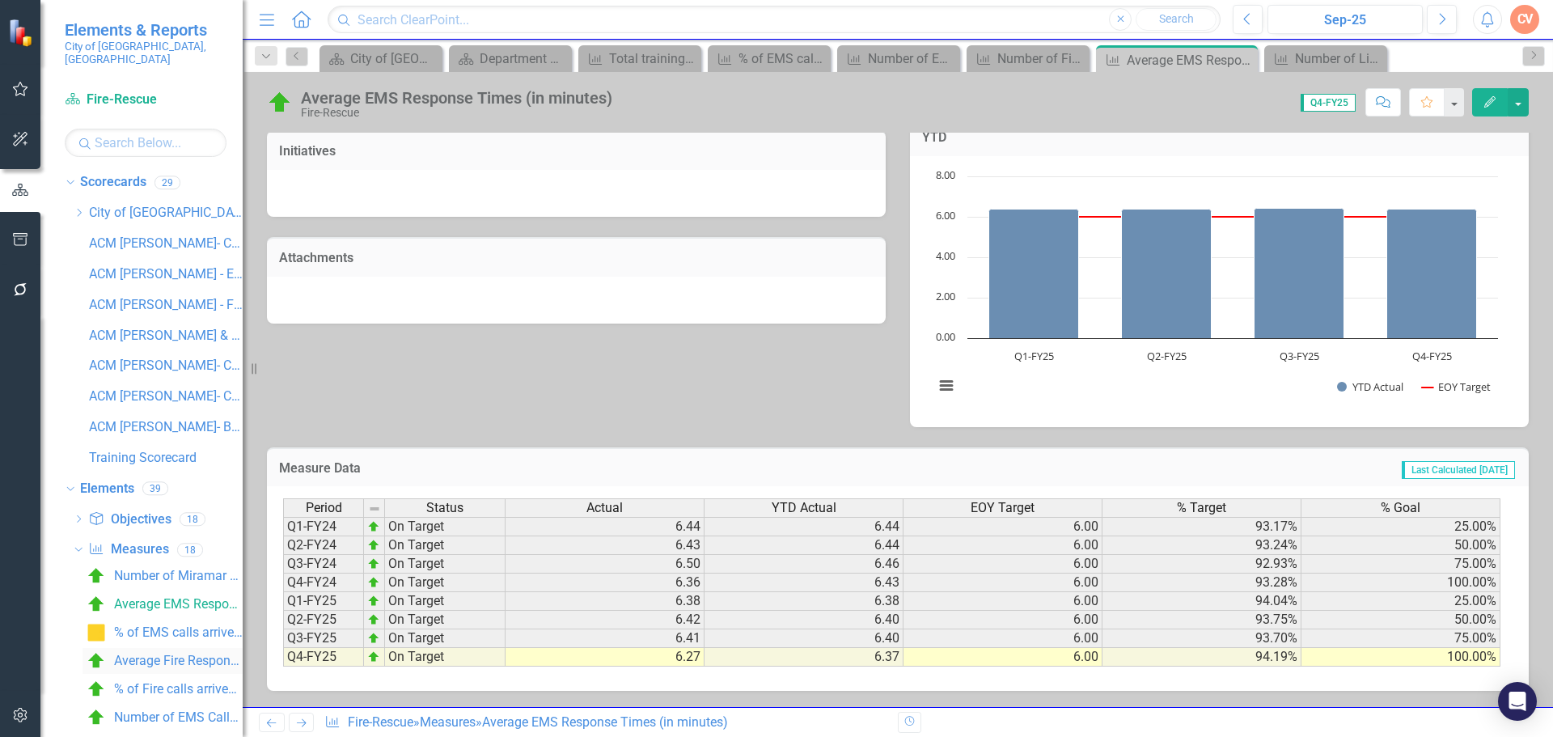
click at [162, 654] on div "Average Fire Response Time (in minutes)" at bounding box center [178, 661] width 129 height 15
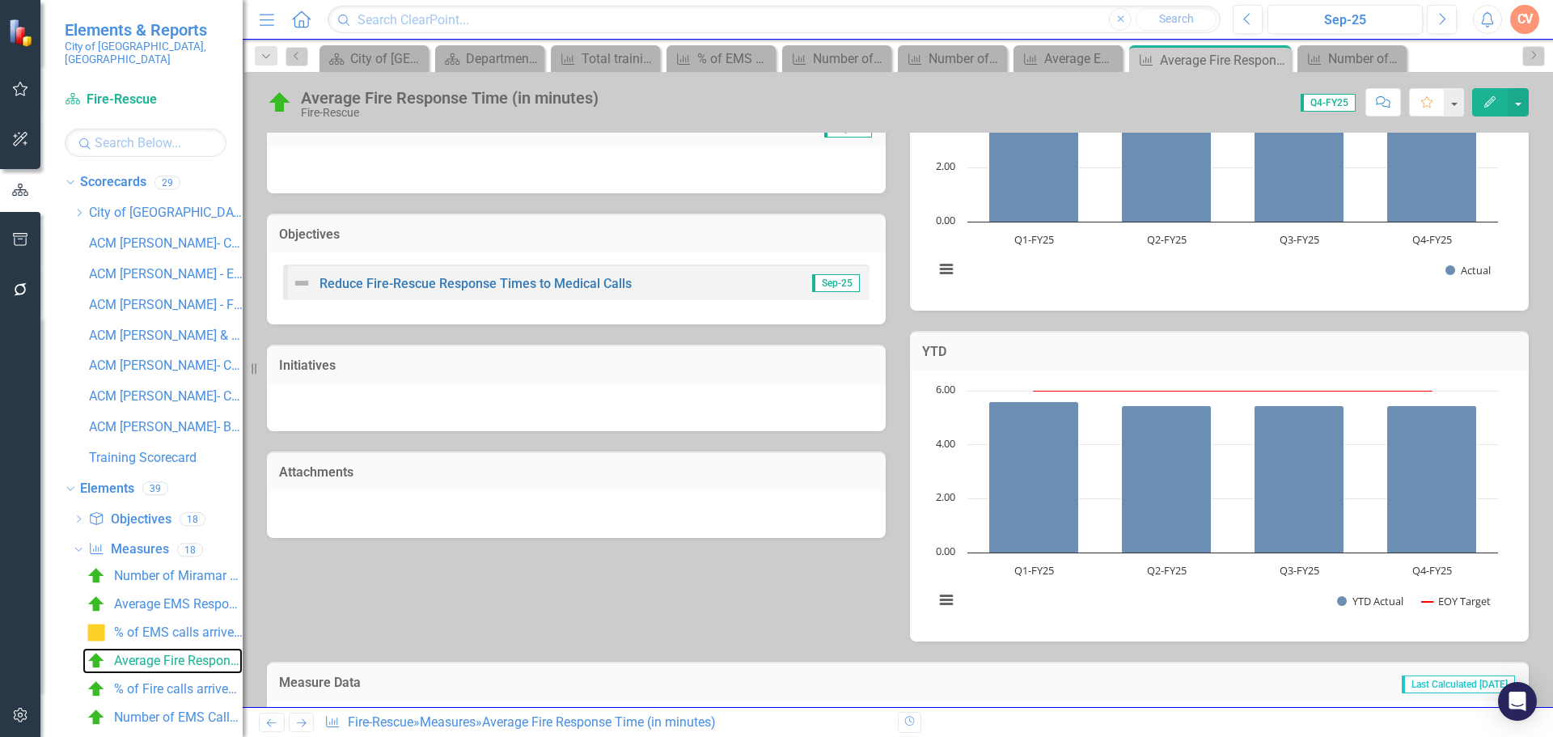
scroll to position [457, 0]
